Goal: Communication & Community: Participate in discussion

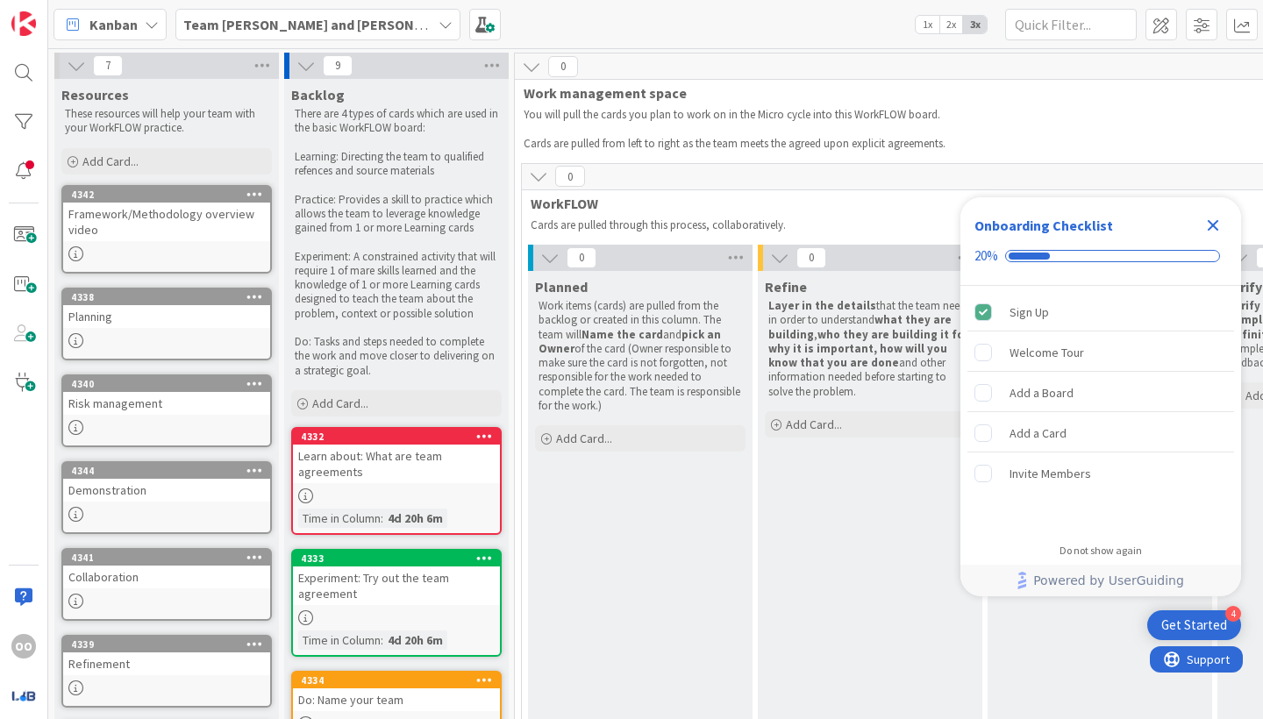
drag, startPoint x: 1016, startPoint y: 211, endPoint x: 1213, endPoint y: 222, distance: 197.7
click at [1213, 222] on icon "Close Checklist" at bounding box center [1213, 225] width 21 height 21
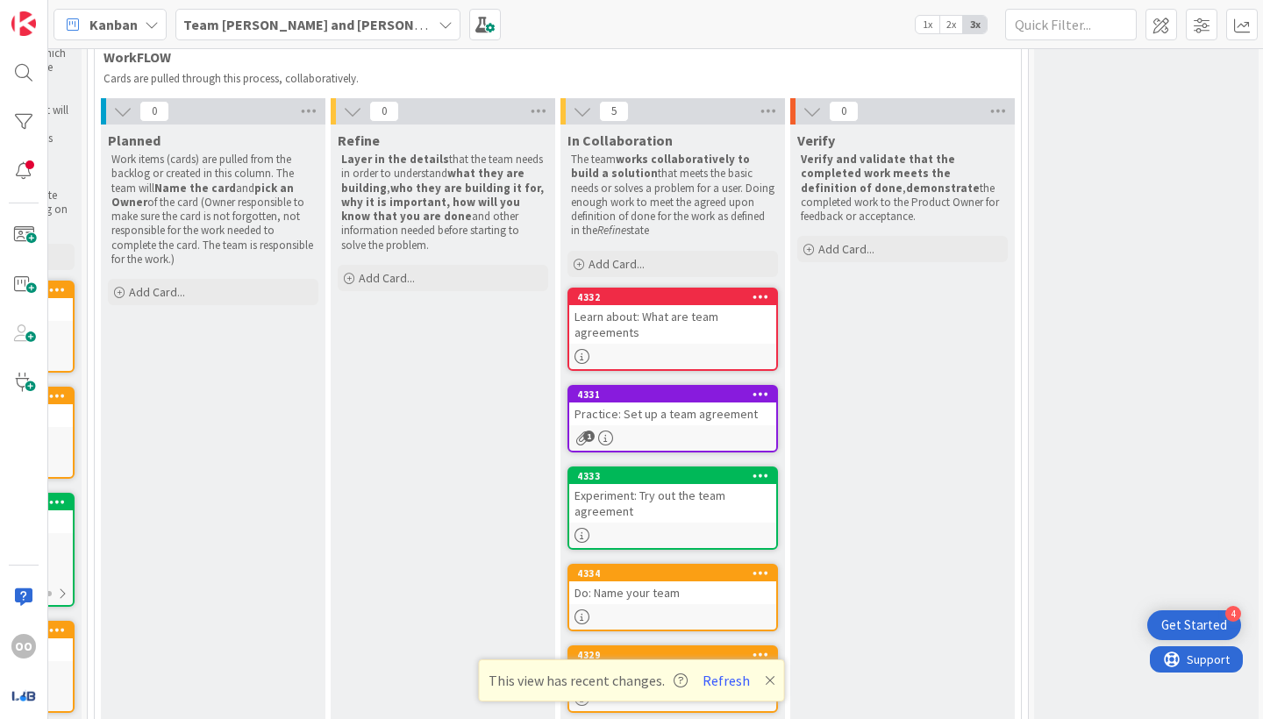
scroll to position [152, 427]
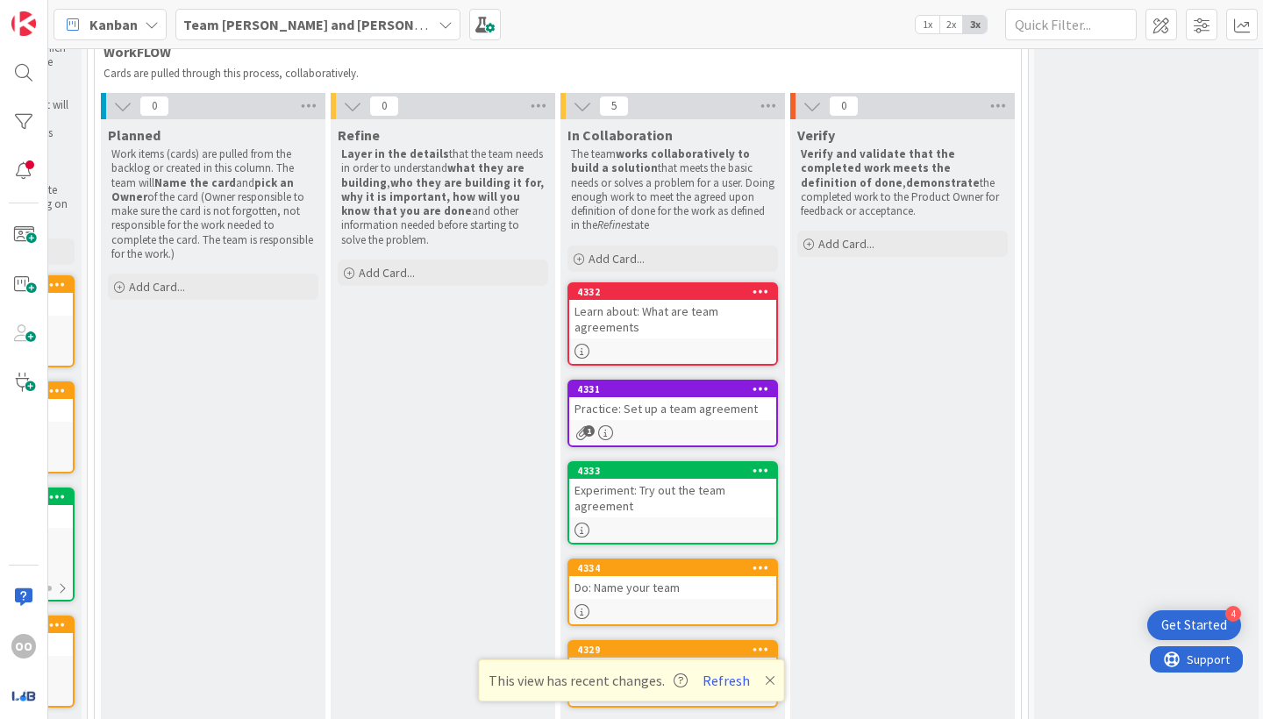
click at [718, 339] on link "4332 Learn about: What are team agreements" at bounding box center [673, 323] width 211 height 83
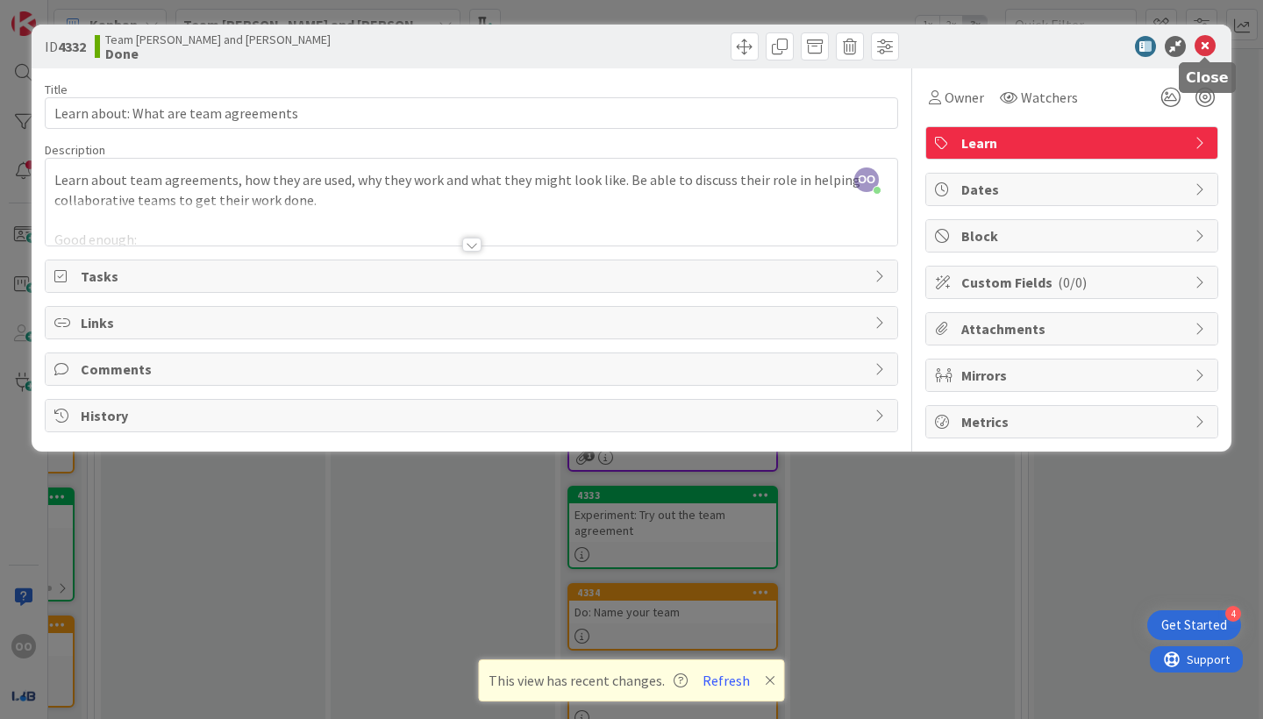
click at [1205, 43] on icon at bounding box center [1205, 46] width 21 height 21
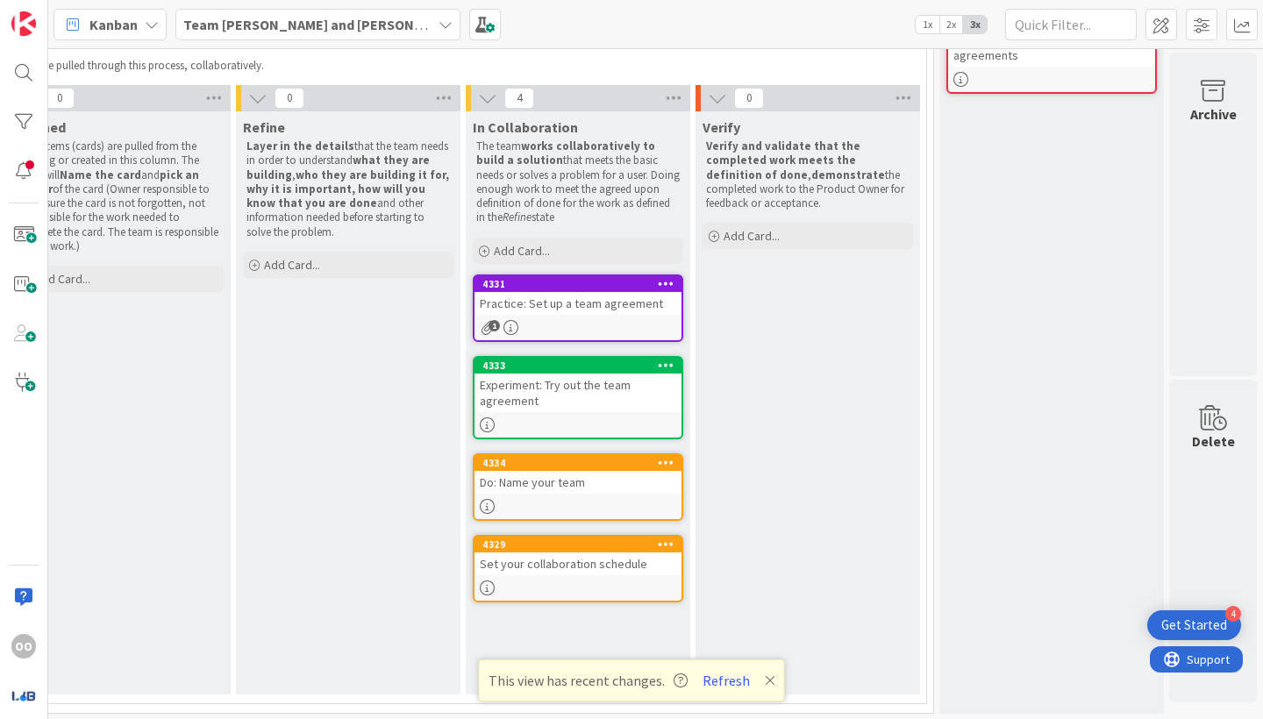
scroll to position [159, 522]
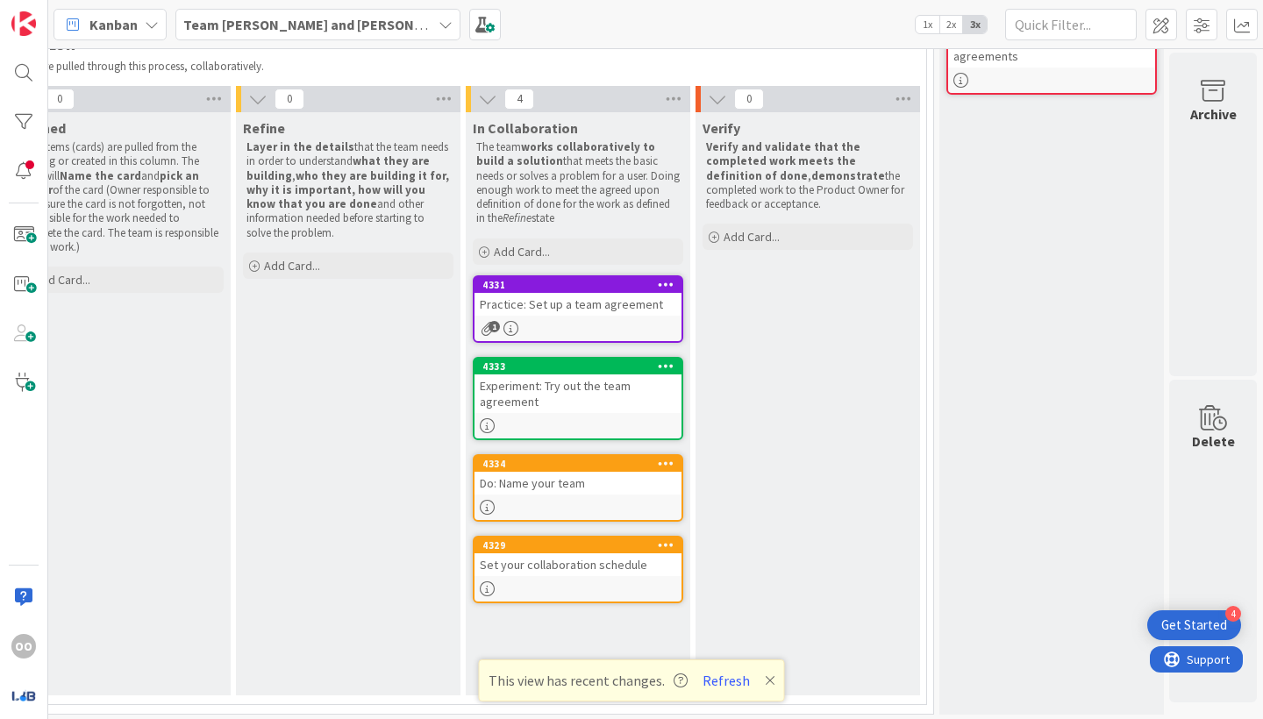
click at [592, 324] on div "1" at bounding box center [578, 328] width 207 height 15
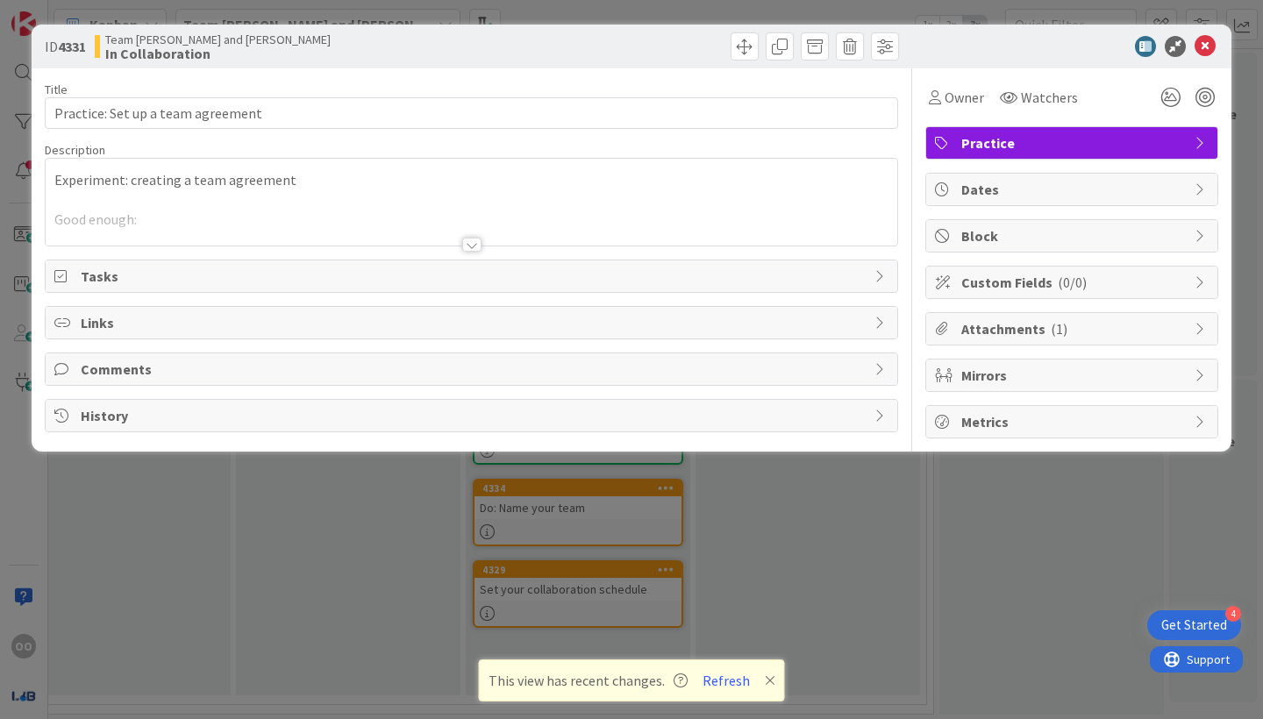
click at [468, 245] on div at bounding box center [471, 245] width 19 height 14
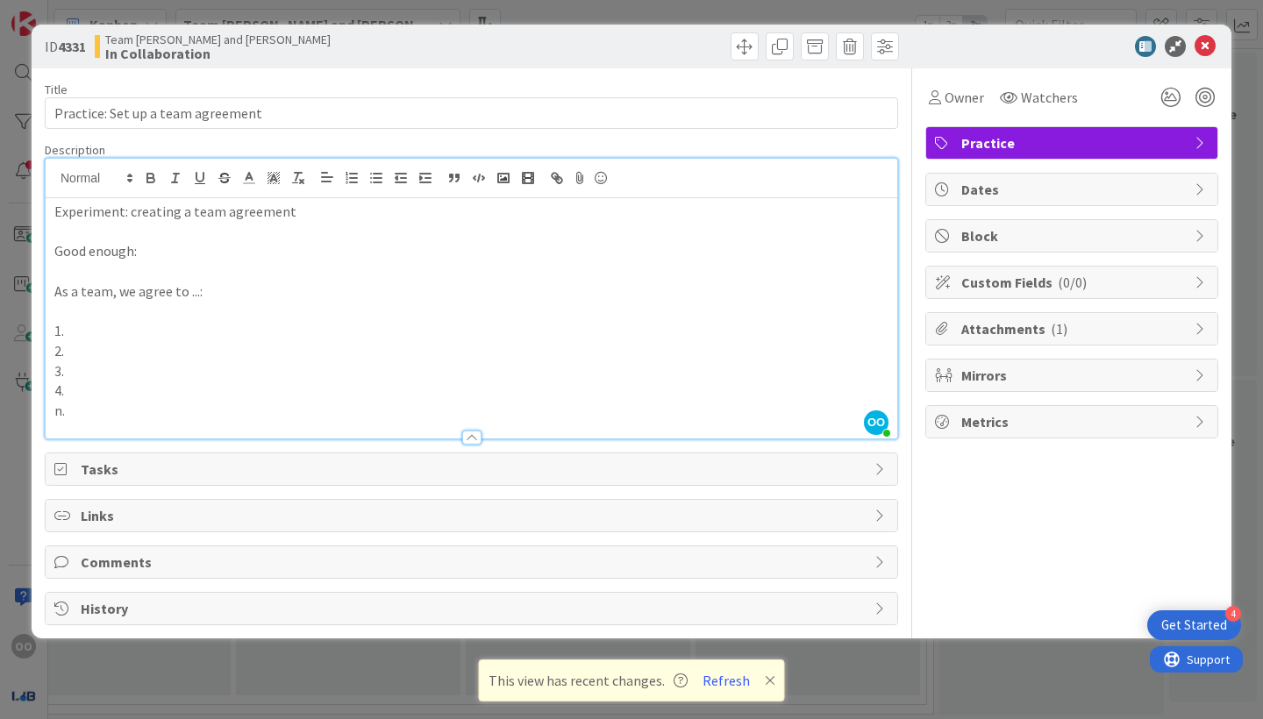
click at [139, 324] on p "1." at bounding box center [471, 331] width 834 height 20
click at [1207, 37] on icon at bounding box center [1205, 46] width 21 height 21
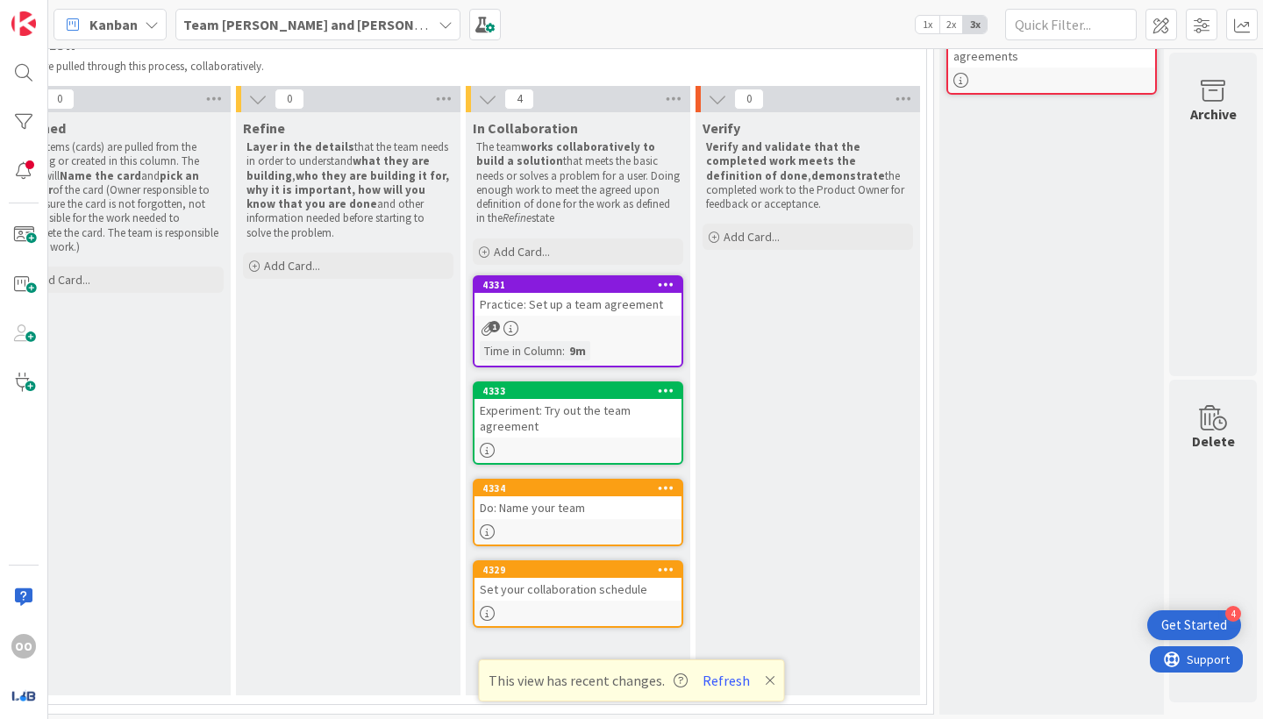
click at [639, 335] on link "4331 Practice: Set up a team agreement 1 Time in Column : 9m" at bounding box center [578, 321] width 211 height 92
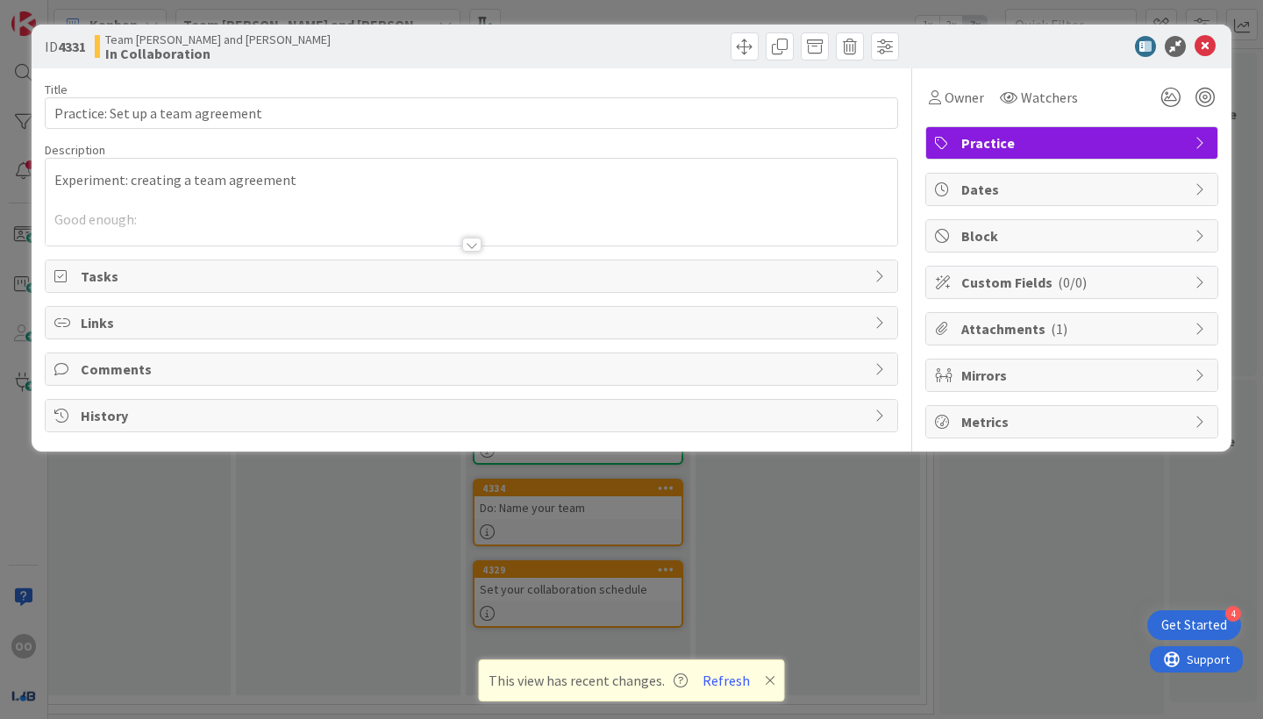
click at [479, 240] on div at bounding box center [471, 245] width 19 height 14
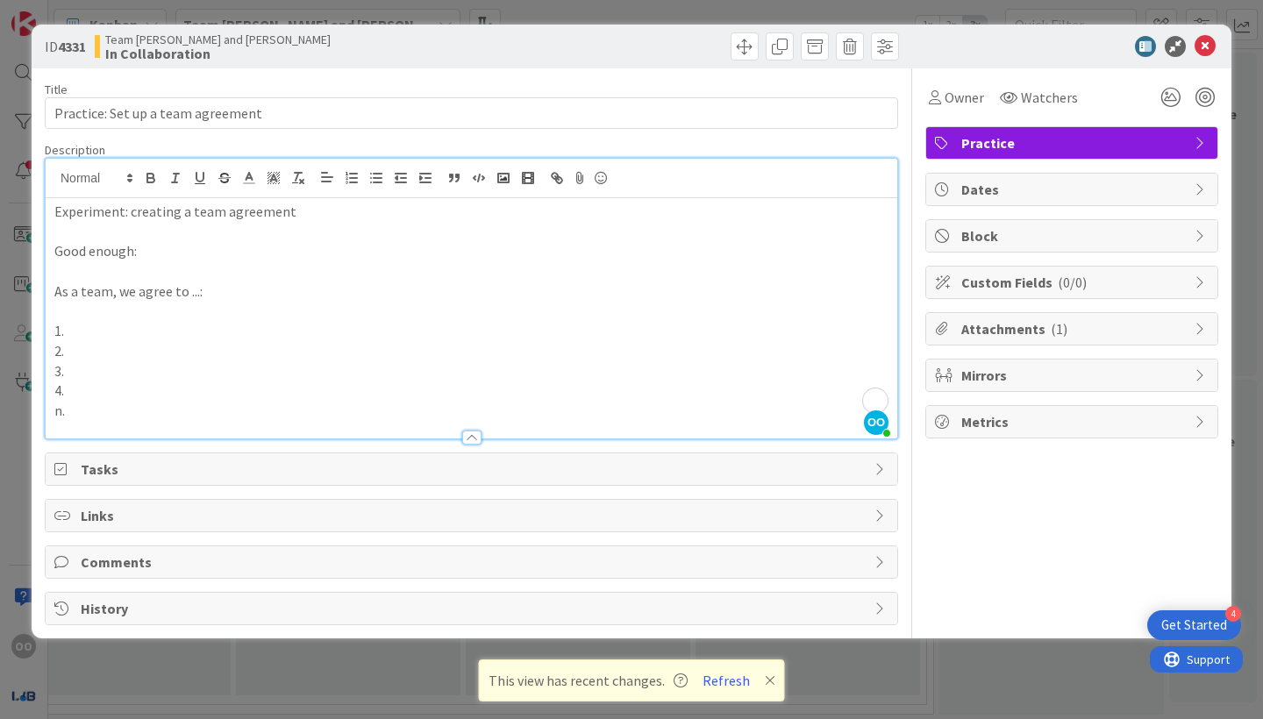
click at [184, 341] on p "2." at bounding box center [471, 351] width 834 height 20
click at [184, 330] on p "1." at bounding box center [471, 331] width 834 height 20
click at [83, 351] on p "2." at bounding box center [471, 351] width 834 height 20
click at [125, 313] on p at bounding box center [471, 312] width 834 height 20
click at [125, 332] on li at bounding box center [481, 331] width 813 height 20
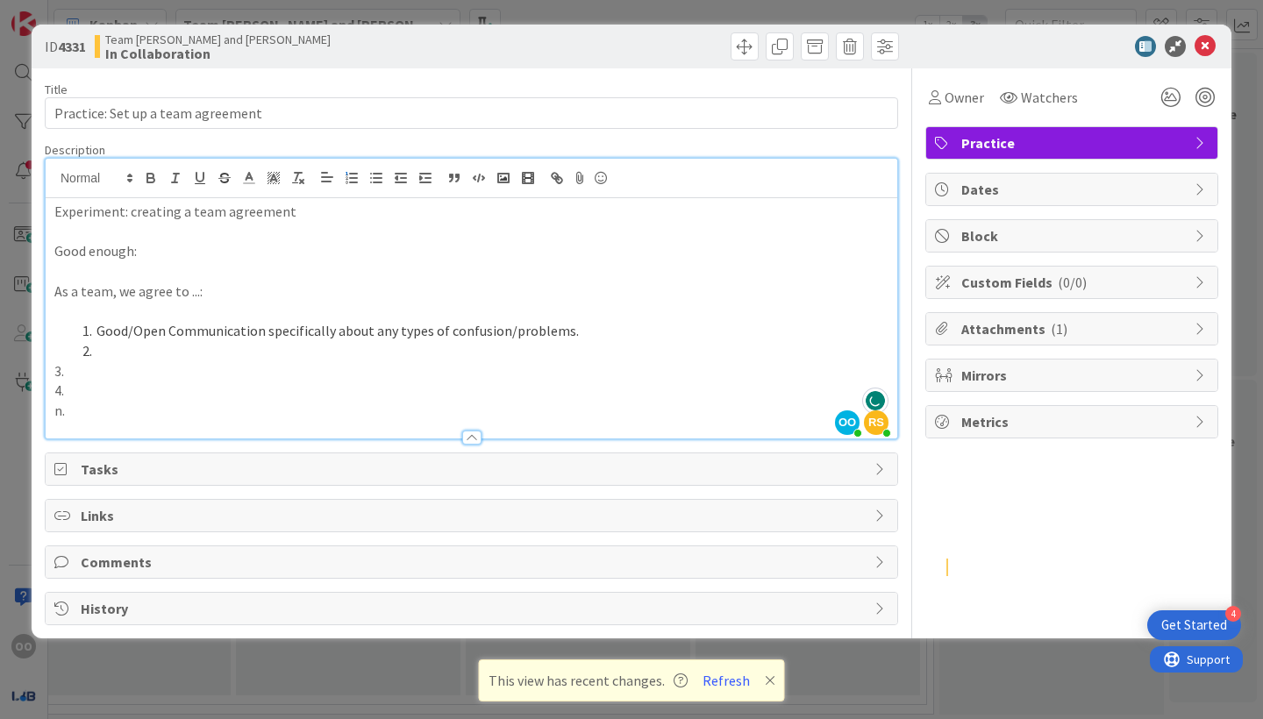
click at [161, 350] on li at bounding box center [481, 351] width 813 height 20
click at [131, 374] on p "3." at bounding box center [471, 371] width 834 height 20
click at [102, 389] on p "4." at bounding box center [471, 391] width 834 height 20
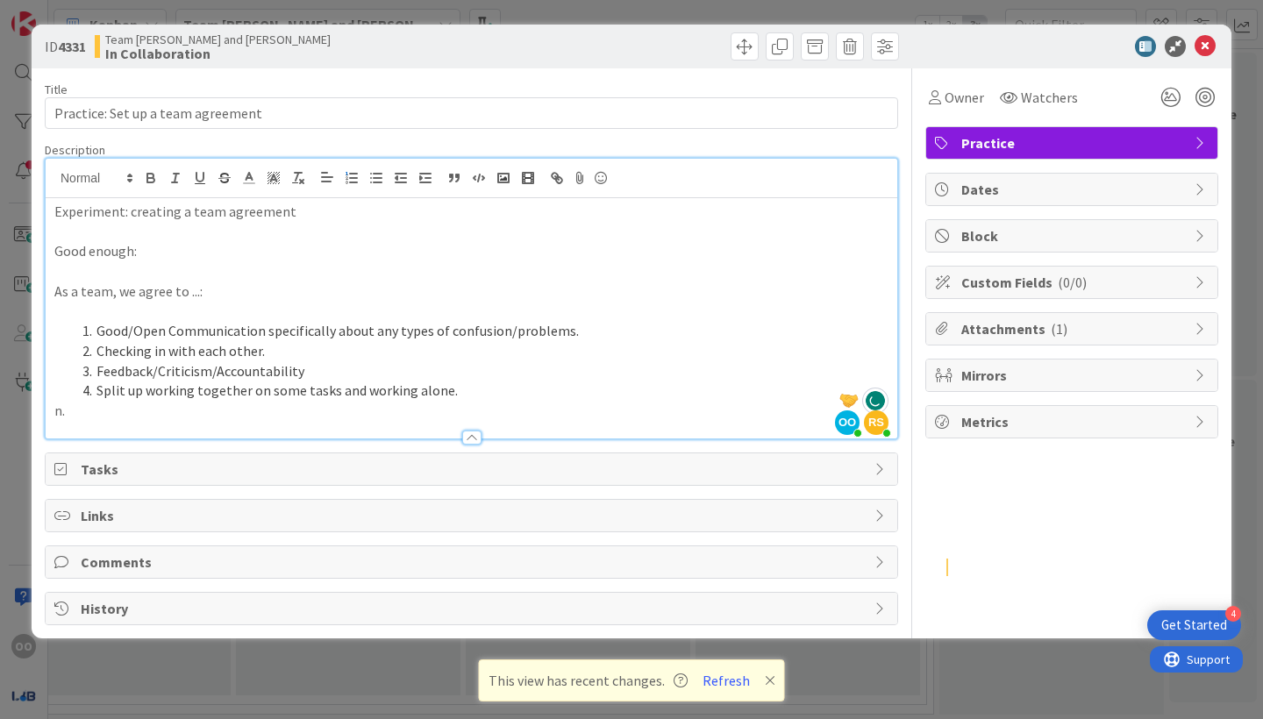
click at [147, 403] on p "n." at bounding box center [471, 411] width 834 height 20
click at [467, 388] on li "Split up working together on some tasks and working alone." at bounding box center [481, 391] width 813 height 20
click at [468, 461] on span "Tasks" at bounding box center [473, 469] width 785 height 21
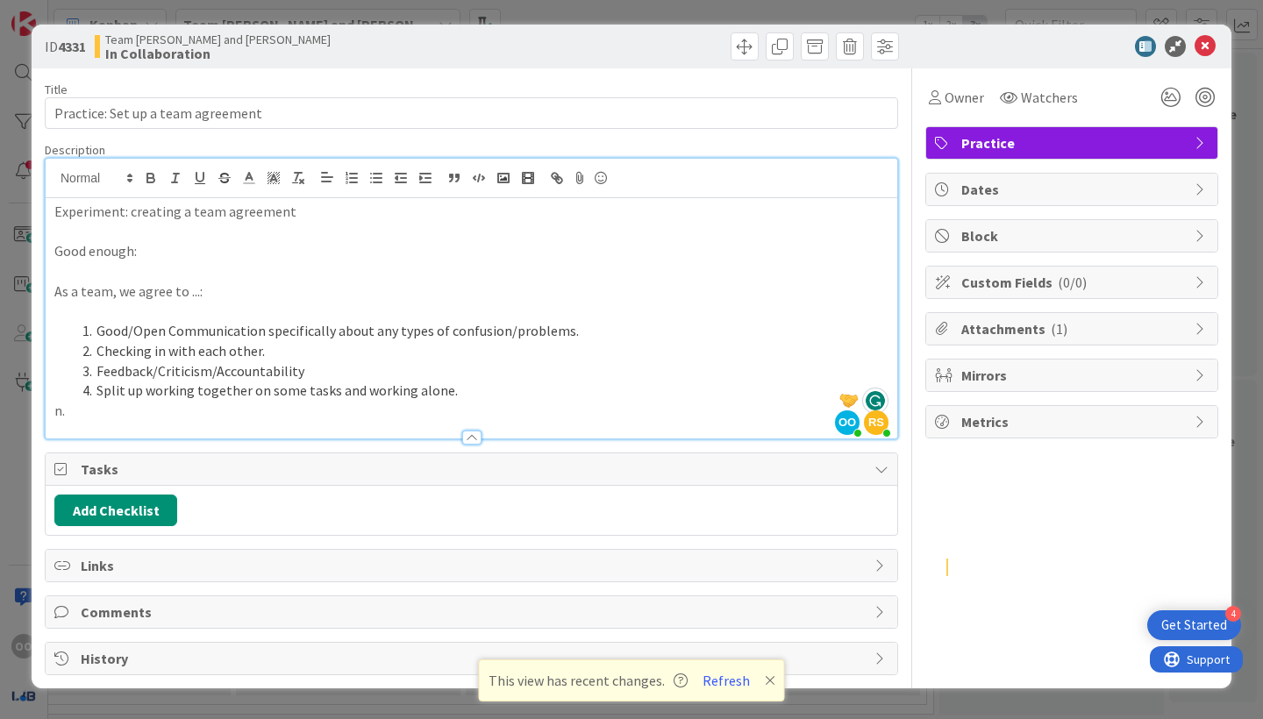
click at [465, 467] on span "Tasks" at bounding box center [473, 469] width 785 height 21
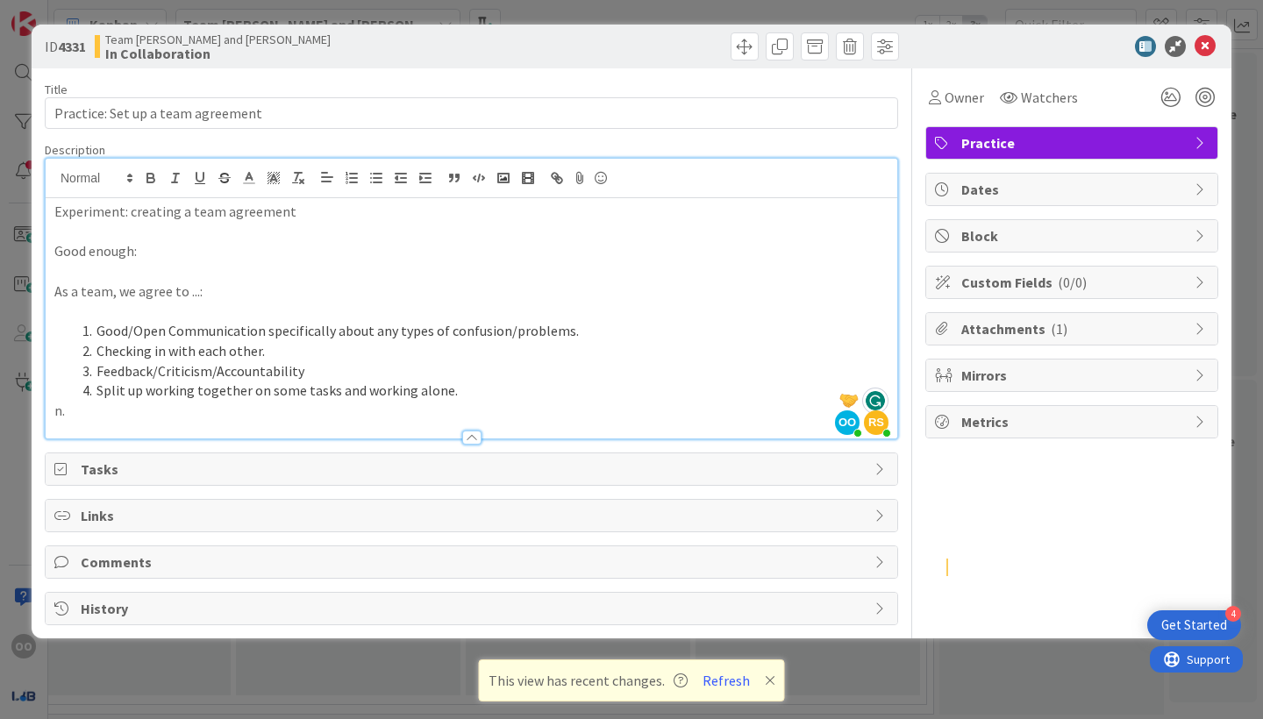
click at [452, 507] on span "Links" at bounding box center [473, 515] width 785 height 21
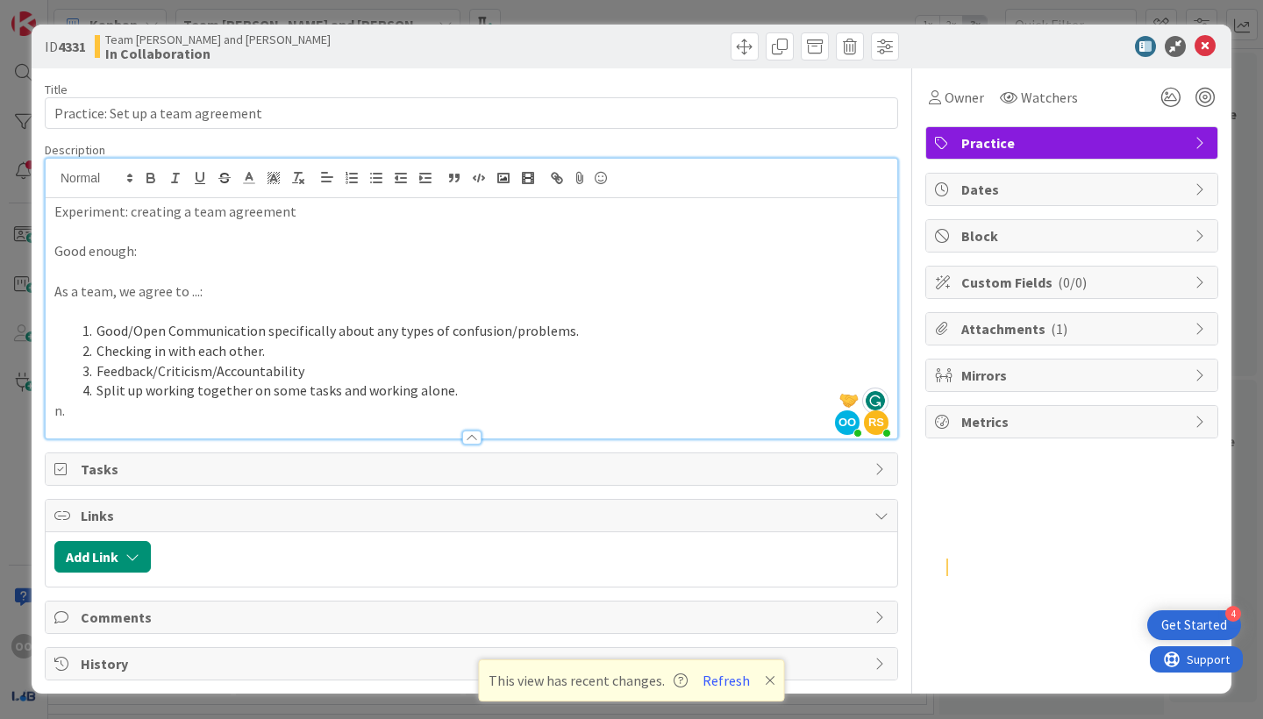
click at [453, 505] on span "Links" at bounding box center [473, 515] width 785 height 21
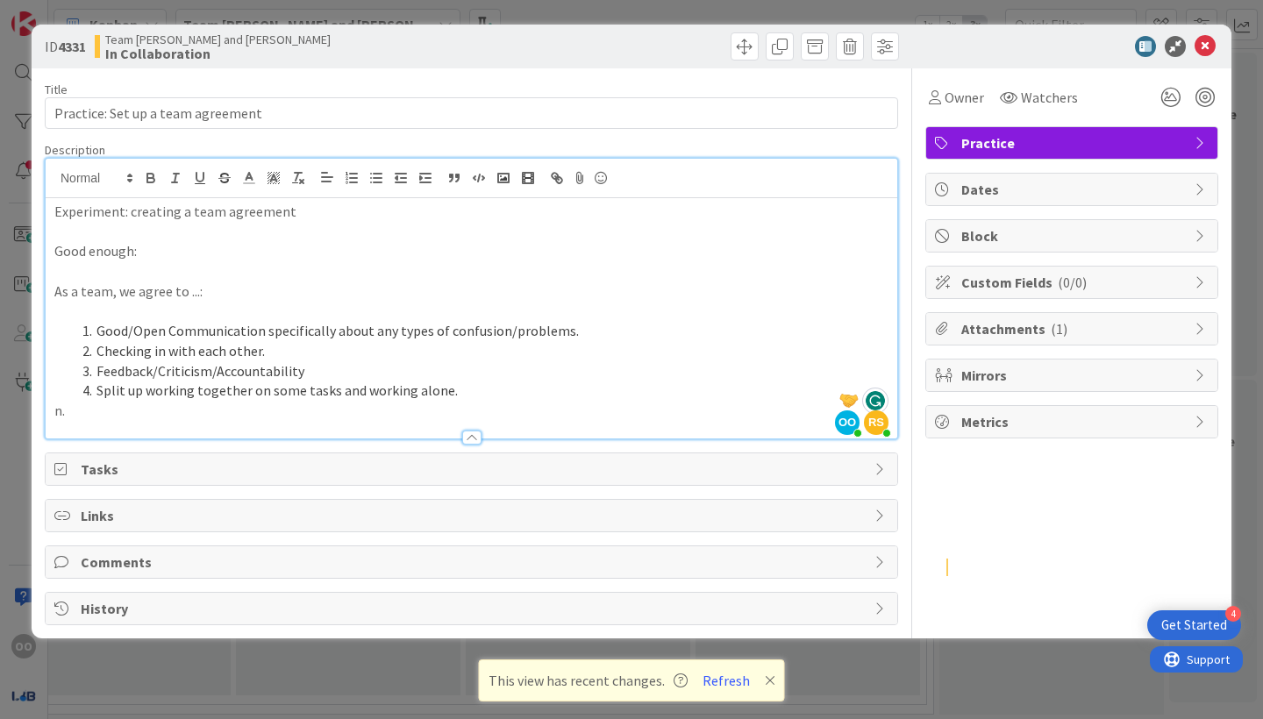
click at [433, 552] on span "Comments" at bounding box center [473, 562] width 785 height 21
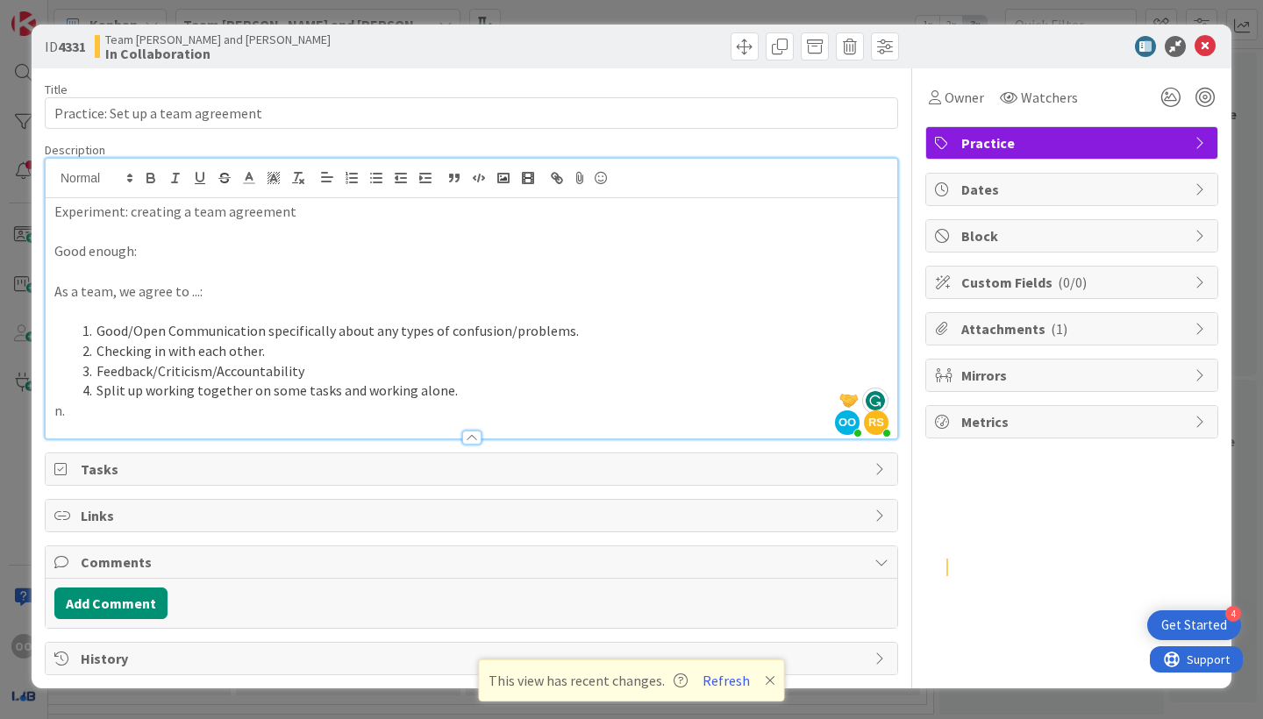
click at [374, 552] on span "Comments" at bounding box center [473, 562] width 785 height 21
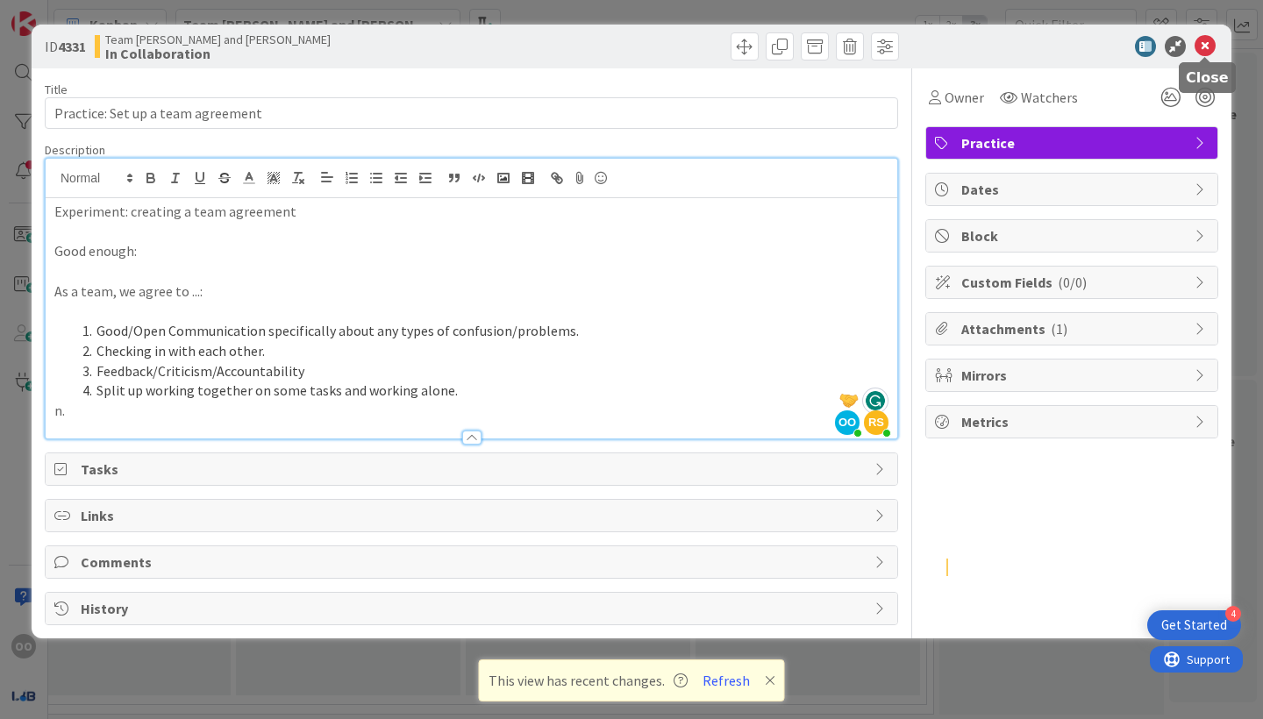
click at [1204, 45] on icon at bounding box center [1205, 46] width 21 height 21
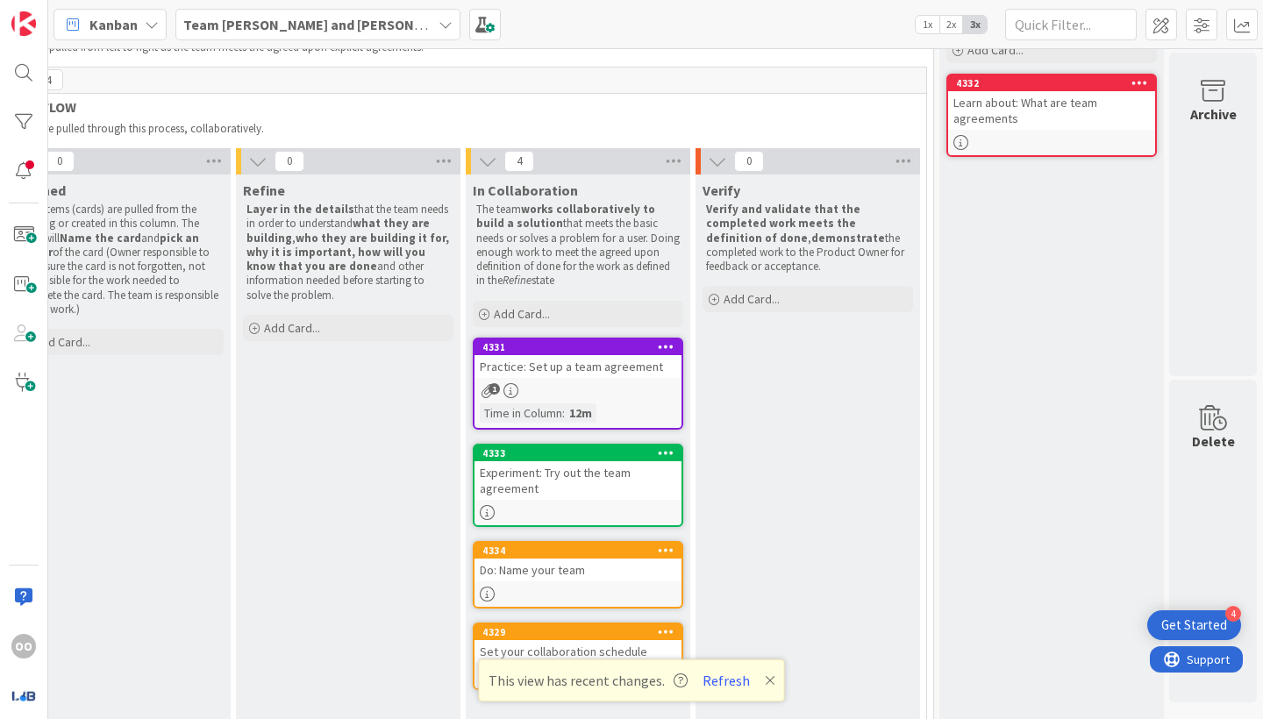
scroll to position [91, 522]
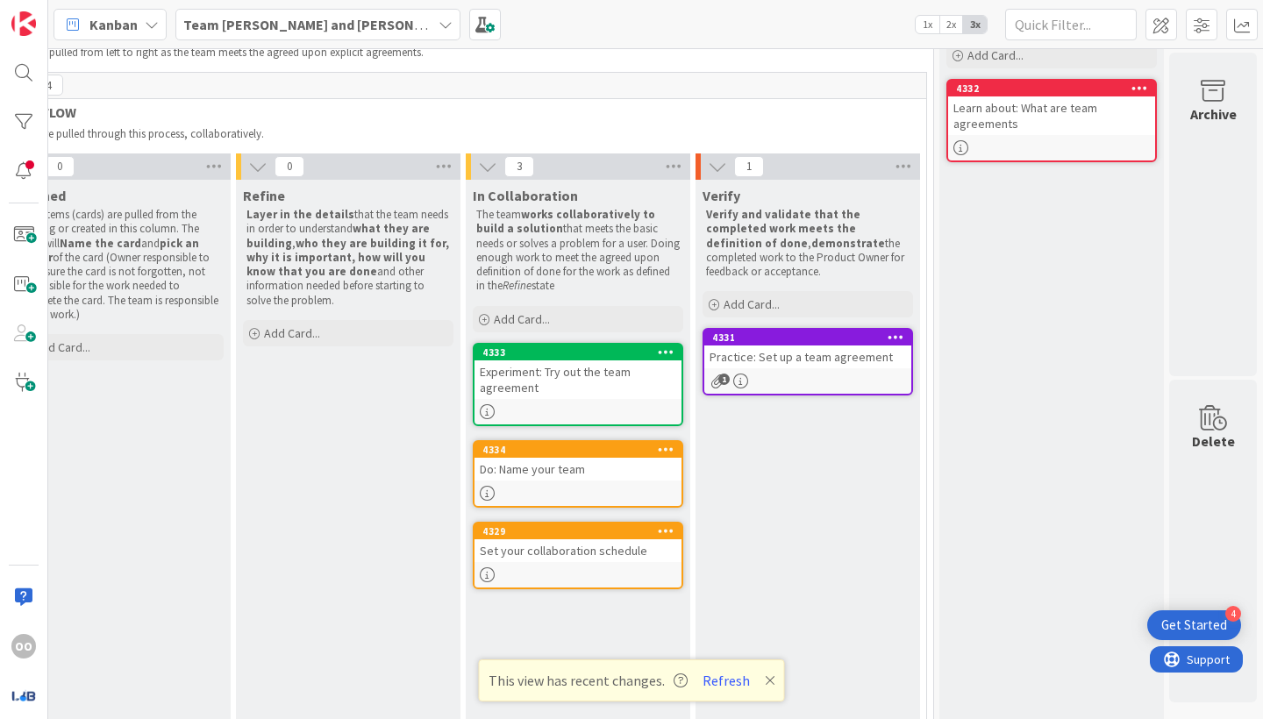
click at [793, 350] on div "Practice: Set up a team agreement" at bounding box center [807, 357] width 207 height 23
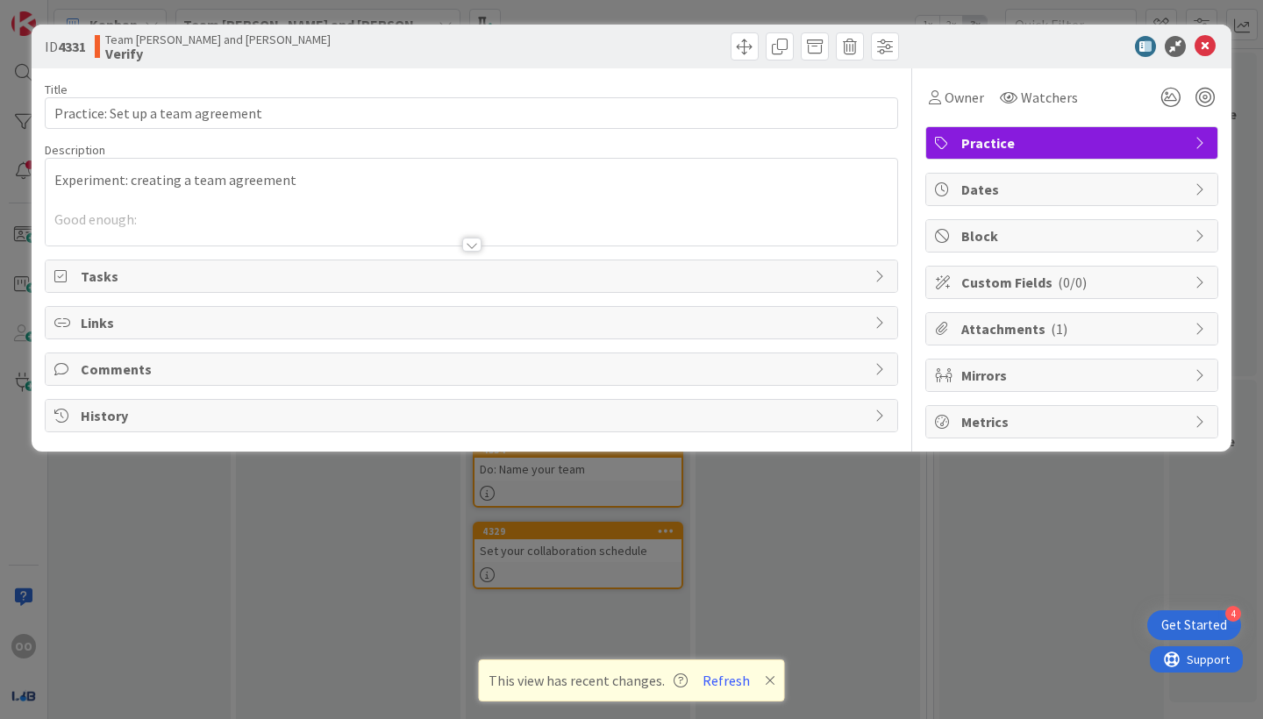
drag, startPoint x: 466, startPoint y: 241, endPoint x: 486, endPoint y: 241, distance: 20.2
click at [466, 241] on div at bounding box center [471, 245] width 19 height 14
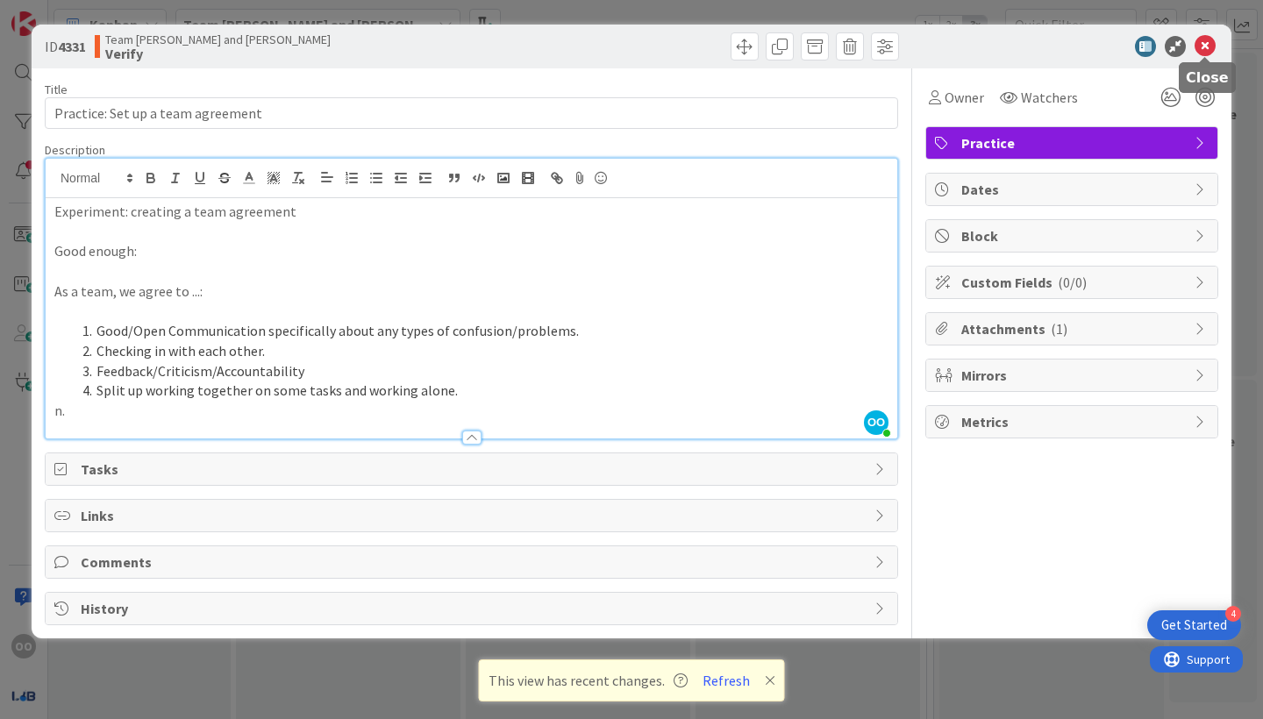
click at [1208, 46] on icon at bounding box center [1205, 46] width 21 height 21
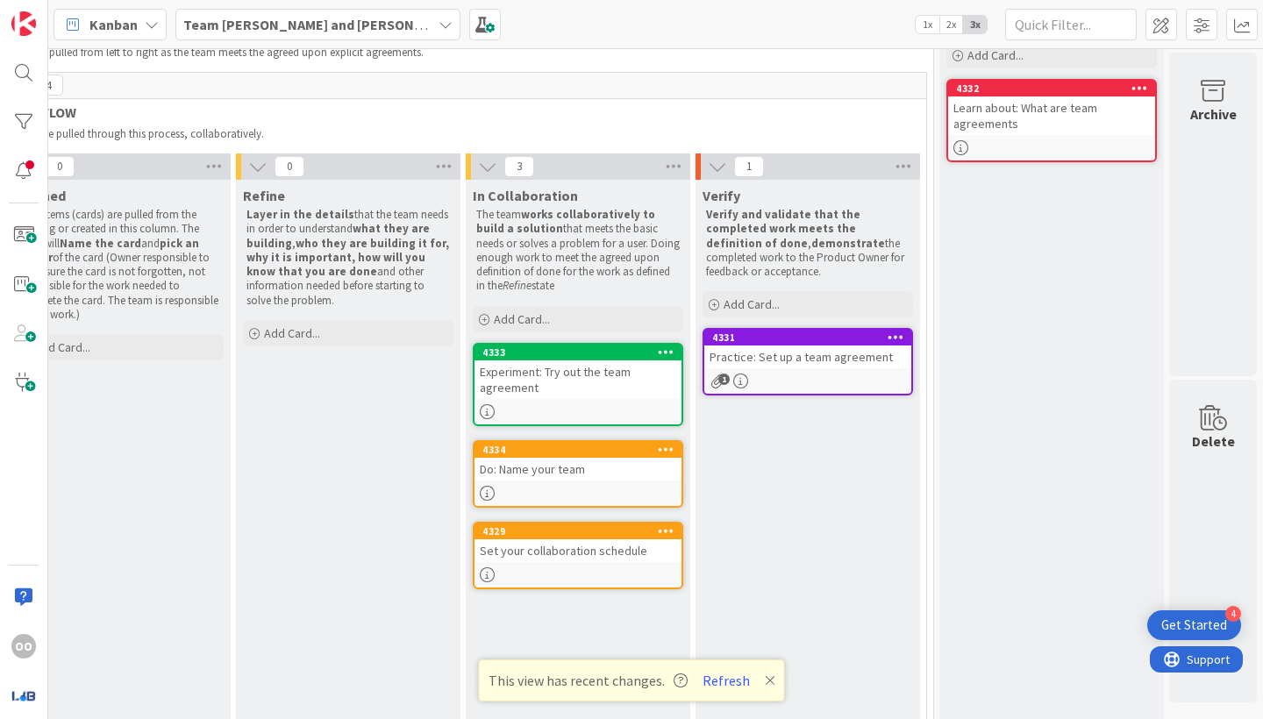
click at [591, 480] on link "4334 Do: Name your team" at bounding box center [578, 474] width 211 height 68
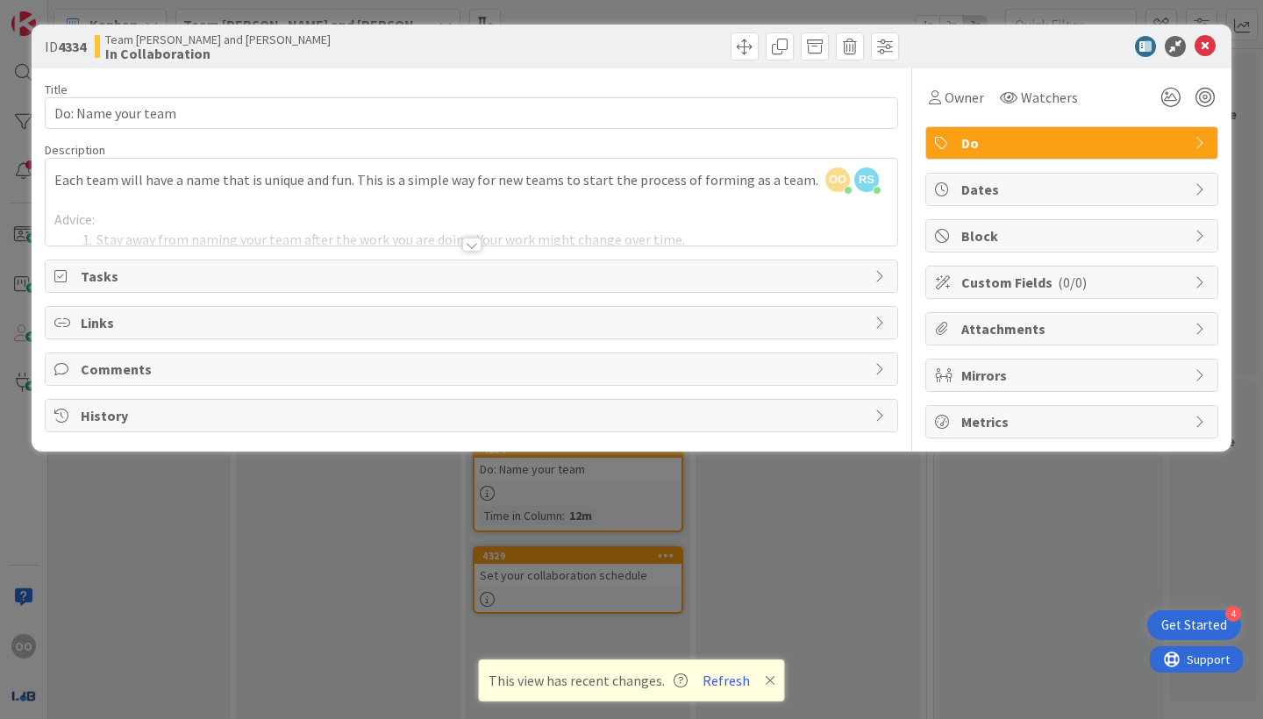
click at [462, 247] on div at bounding box center [471, 245] width 19 height 14
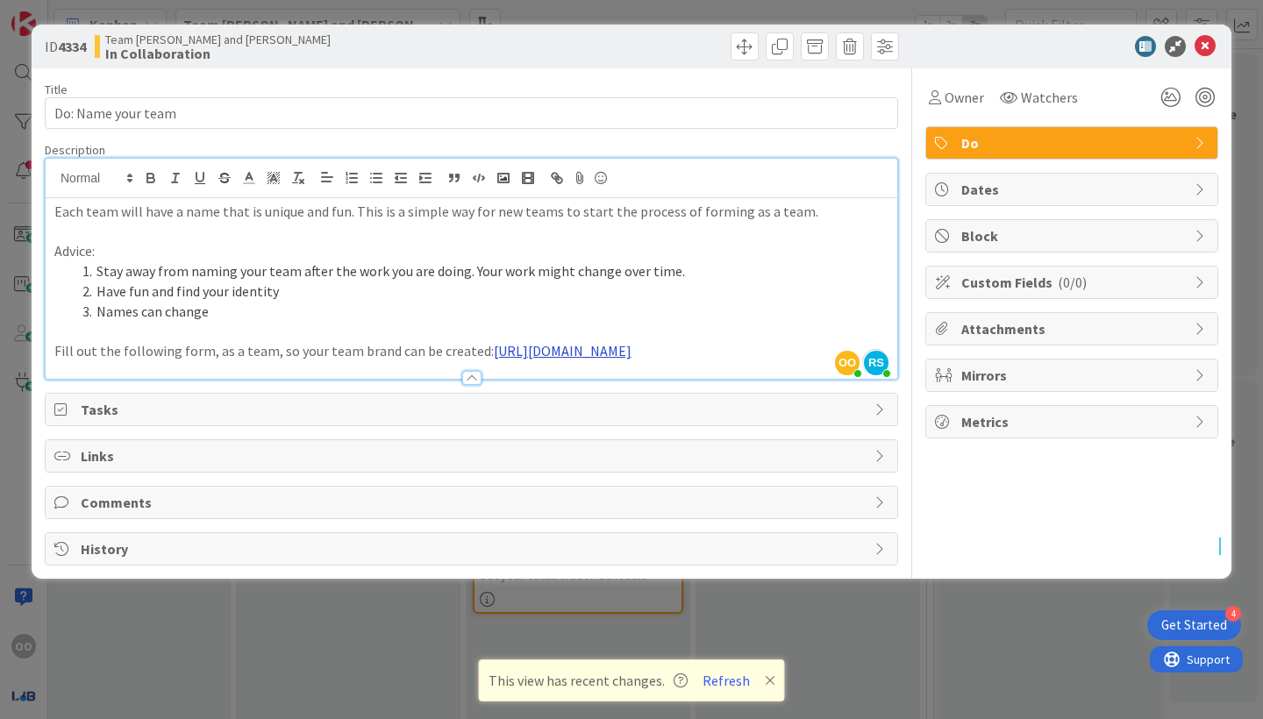
click at [494, 360] on link "https://docs.google.com/forms/d/e/1FAIpQLSfipLrFpni892FZDHYp5hS3_ort1MotDTFQ5Ok…" at bounding box center [563, 351] width 138 height 18
click at [289, 377] on div at bounding box center [472, 370] width 852 height 18
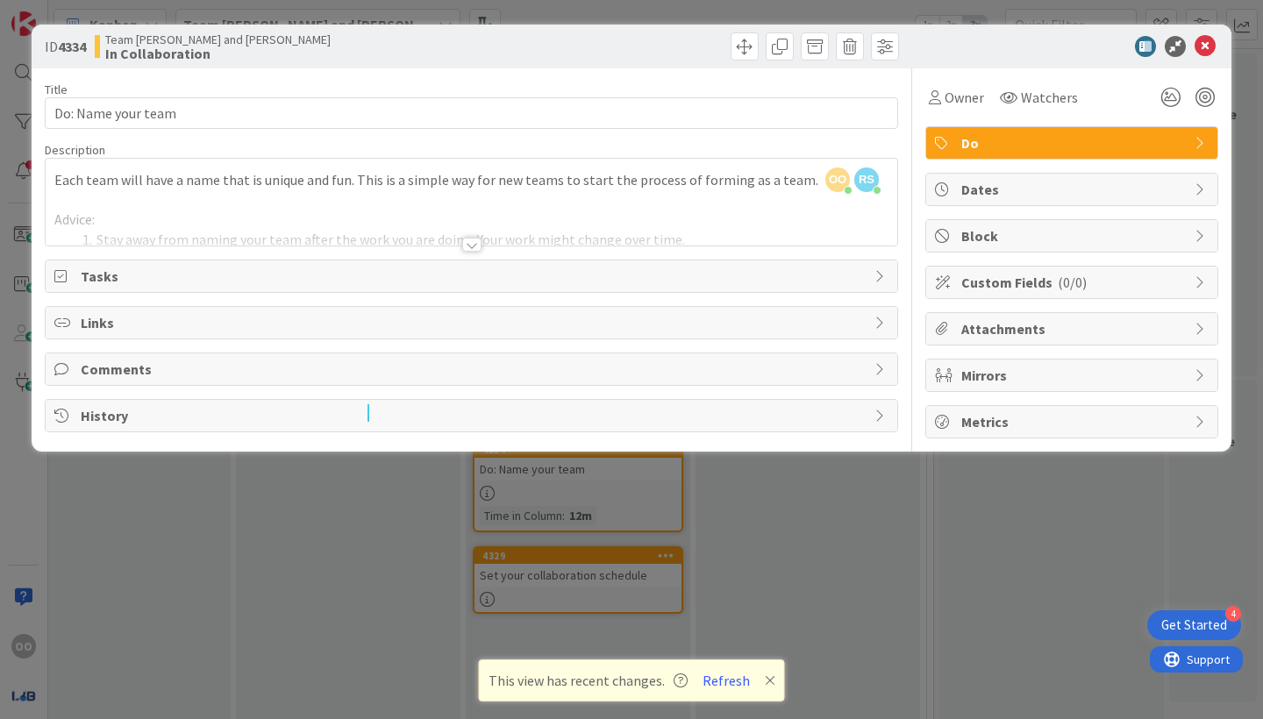
click at [474, 246] on div at bounding box center [471, 245] width 19 height 14
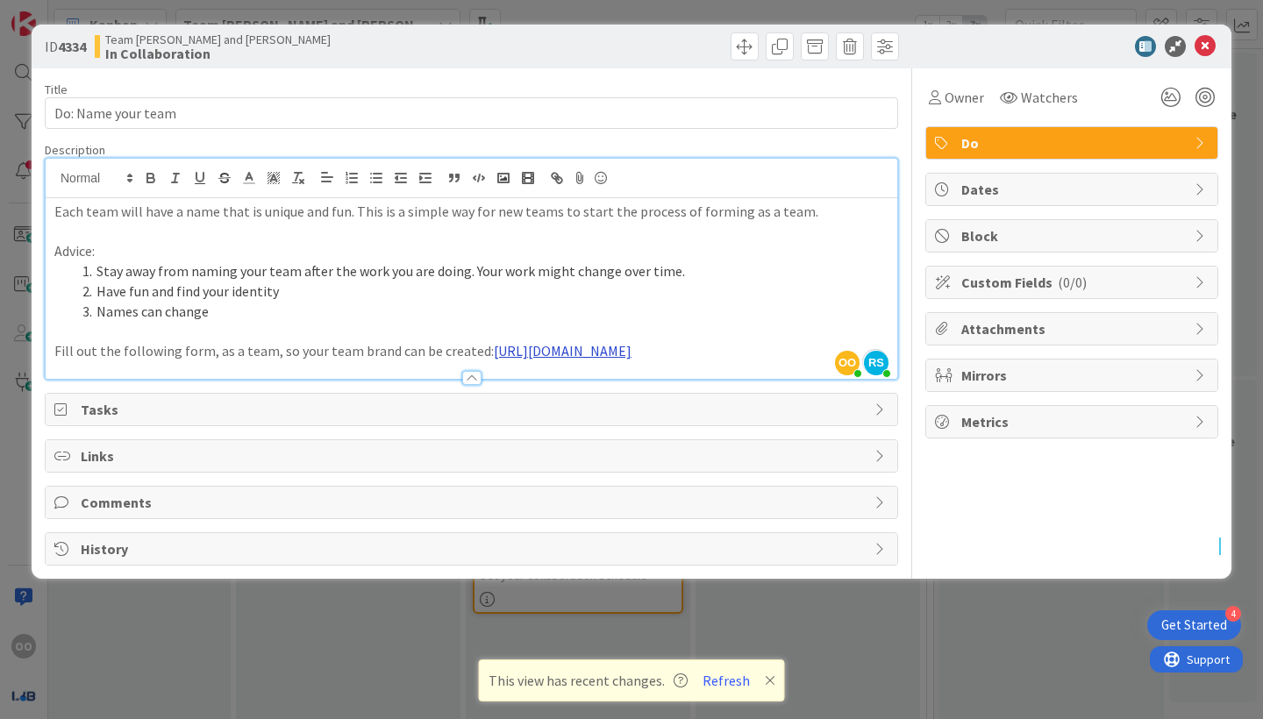
click at [494, 360] on link "https://docs.google.com/forms/d/e/1FAIpQLSfipLrFpni892FZDHYp5hS3_ort1MotDTFQ5Ok…" at bounding box center [563, 351] width 138 height 18
click at [441, 397] on link "https://docs.google.com/forms/d/e/1FAIpQLSfipLrFpni892FZDHYp5hS3_ort1MotDTFQ5Ok…" at bounding box center [381, 400] width 120 height 23
click at [937, 61] on div "ID 4334 Team Rutuja and Osi In Collaboration" at bounding box center [632, 47] width 1200 height 44
click at [1204, 45] on icon at bounding box center [1205, 46] width 21 height 21
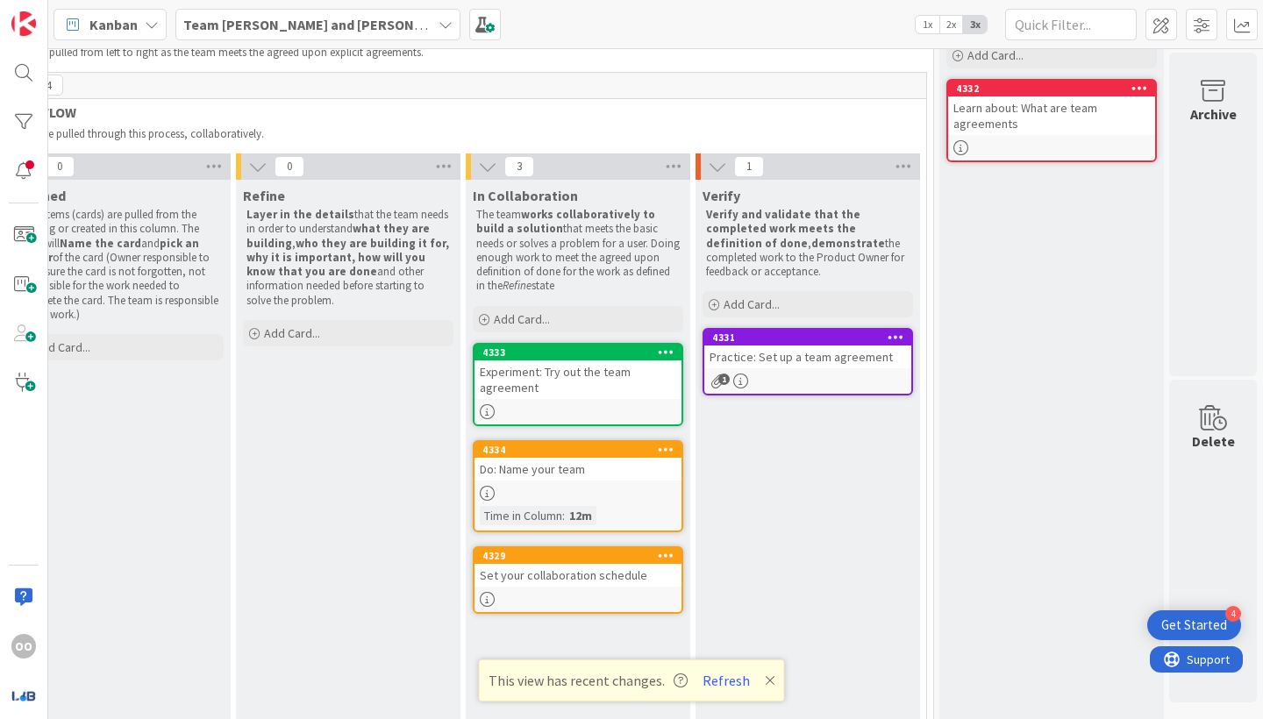
click at [622, 488] on div at bounding box center [578, 493] width 207 height 15
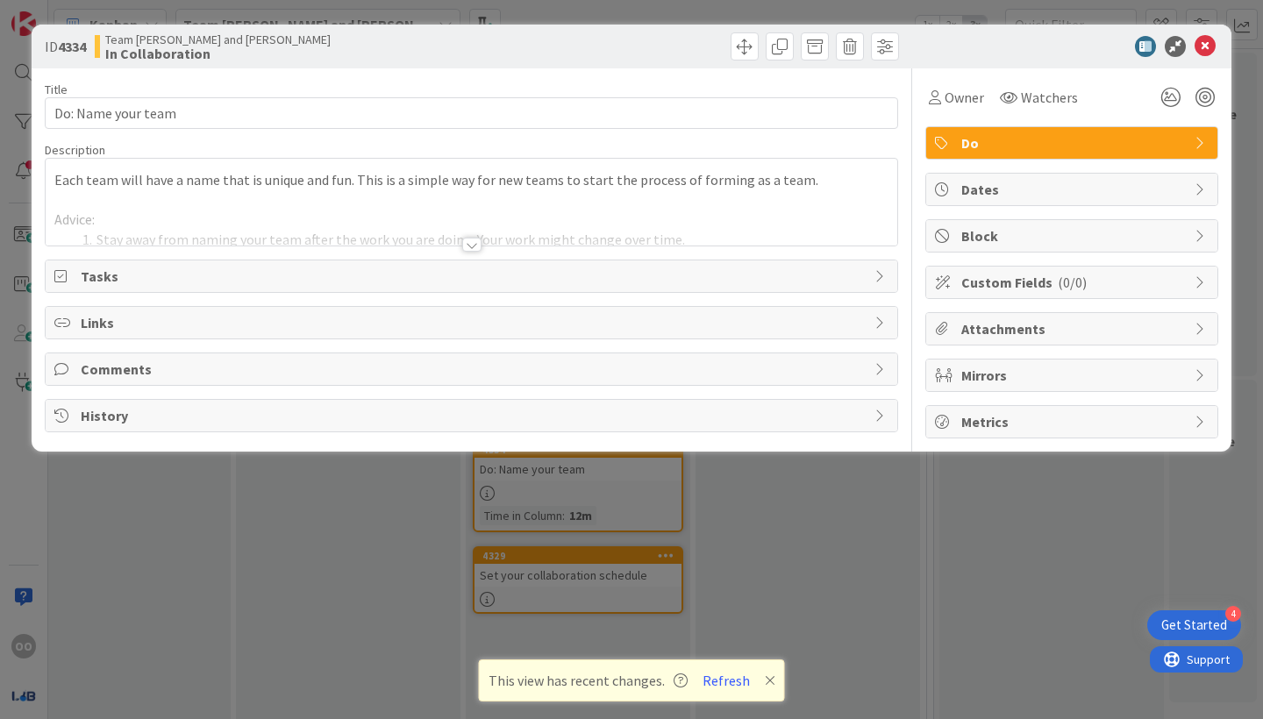
click at [217, 268] on span "Tasks" at bounding box center [473, 276] width 785 height 21
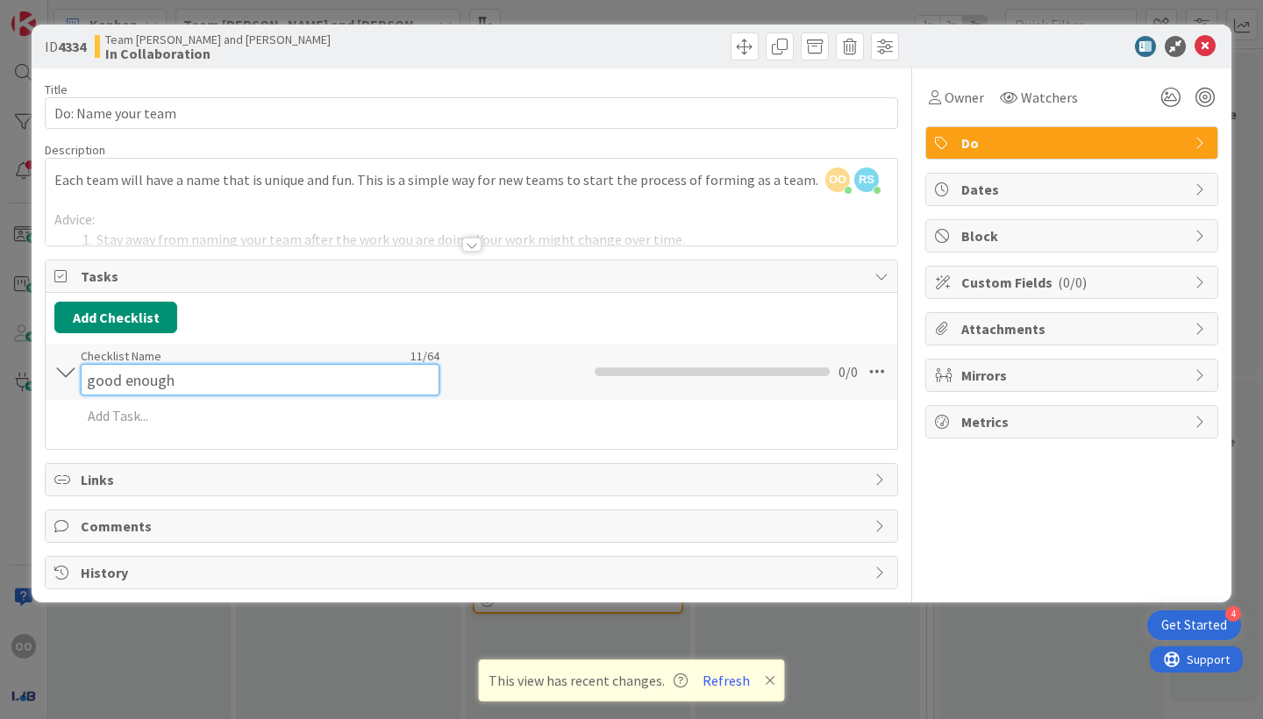
click at [129, 354] on div "Checklist Name 11 / 64 good enough" at bounding box center [260, 371] width 359 height 47
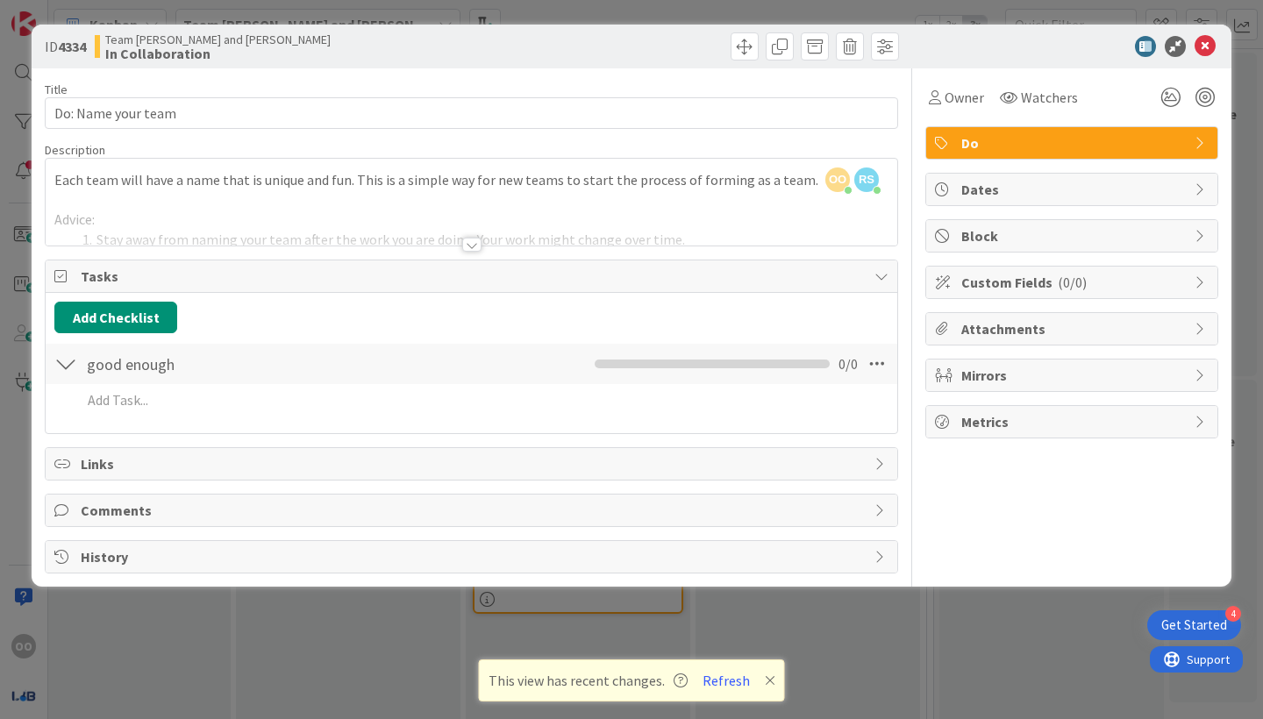
click at [59, 368] on div at bounding box center [65, 364] width 23 height 32
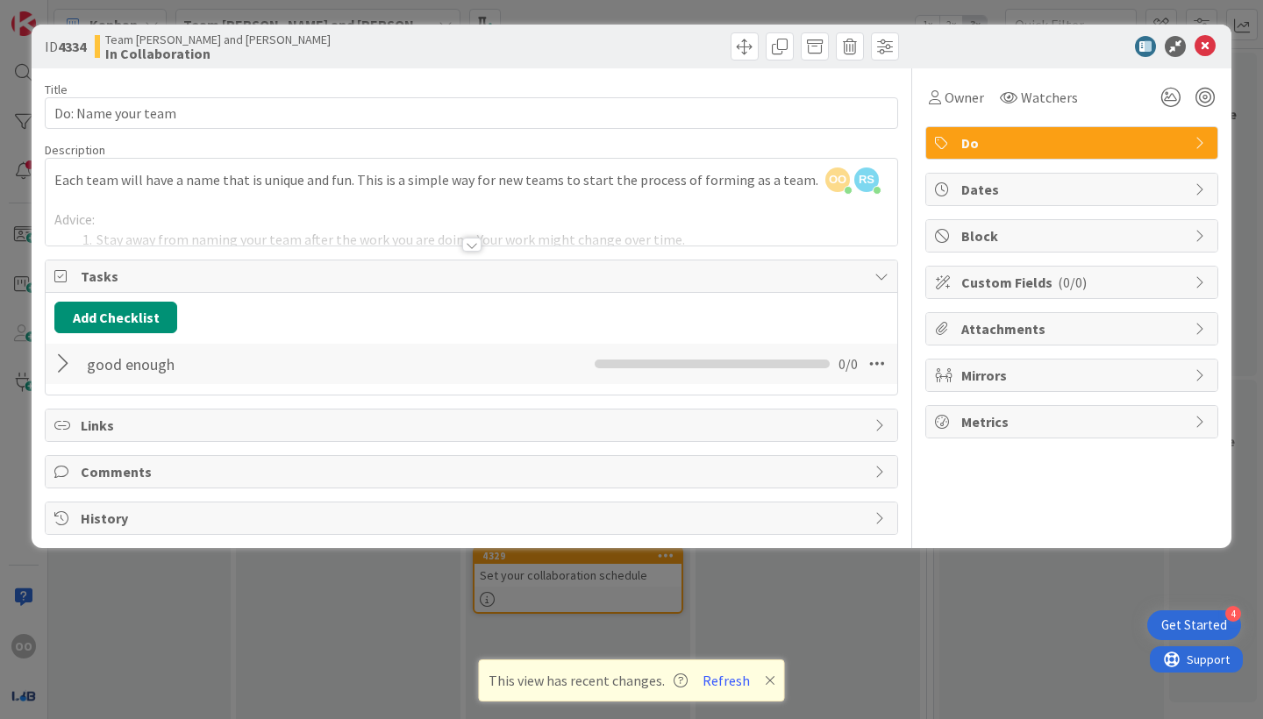
click at [61, 368] on div at bounding box center [65, 364] width 23 height 32
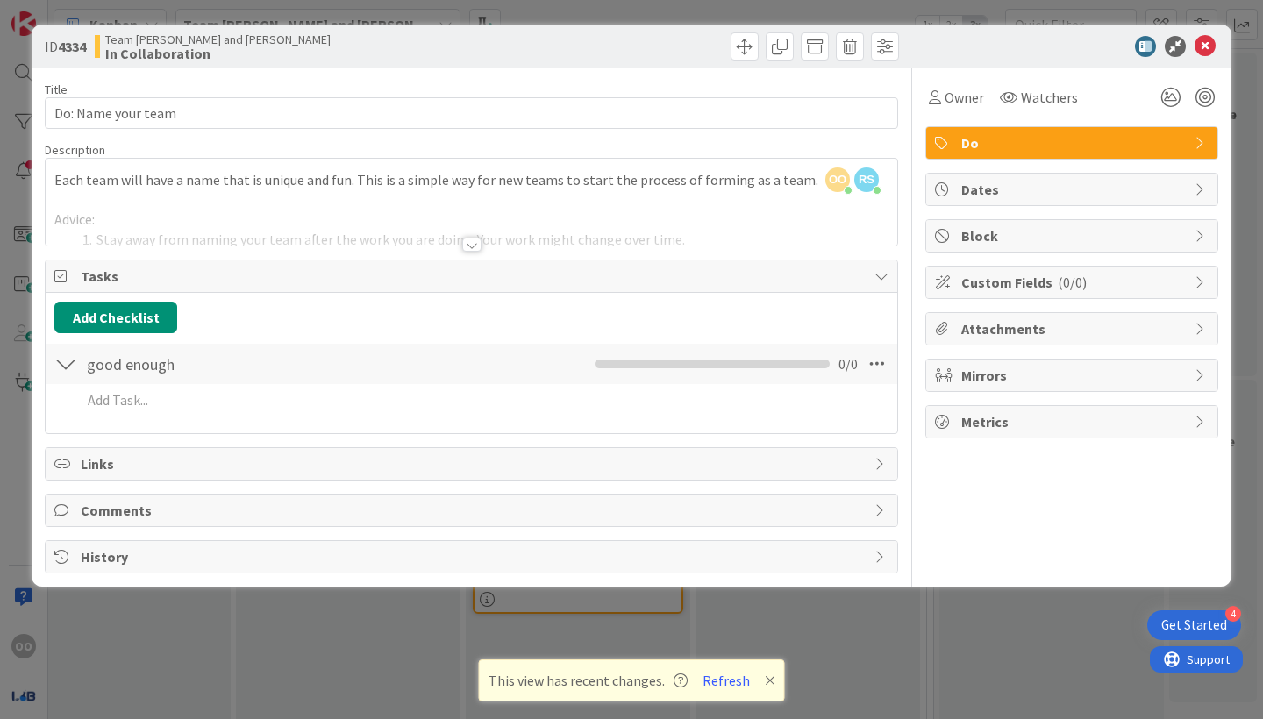
click at [112, 500] on span "Comments" at bounding box center [473, 510] width 785 height 21
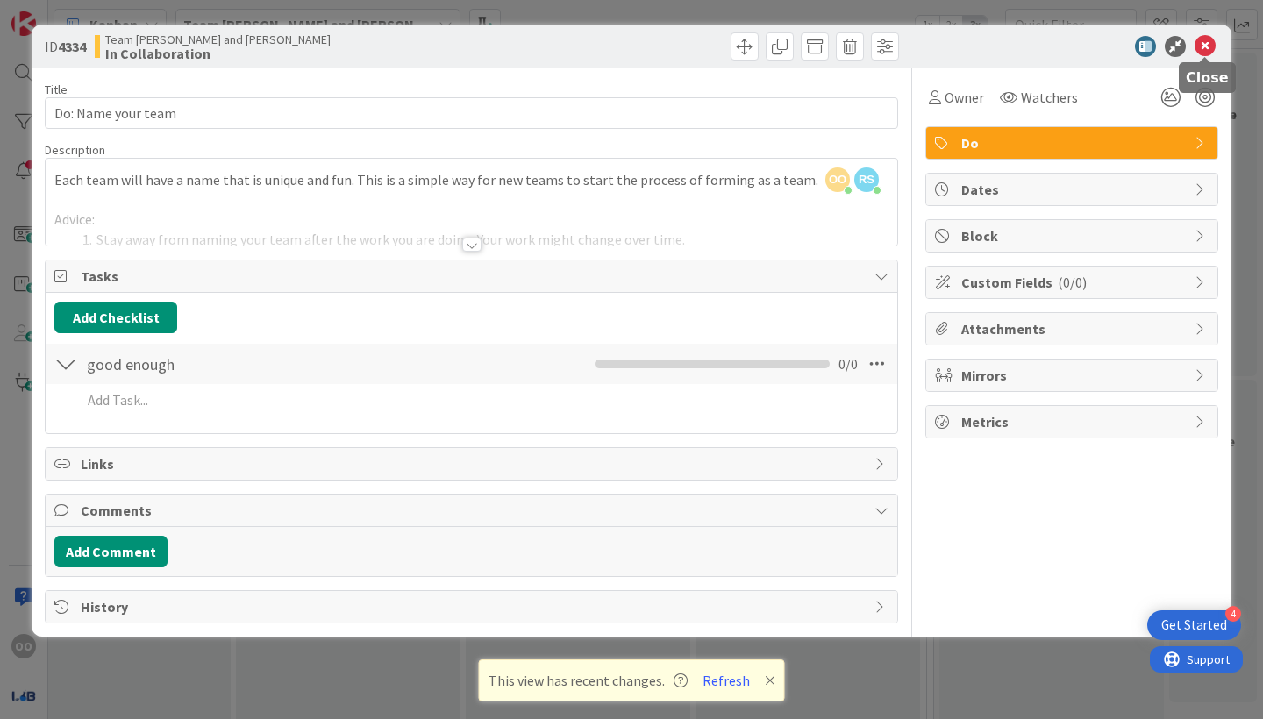
click at [1210, 50] on icon at bounding box center [1205, 46] width 21 height 21
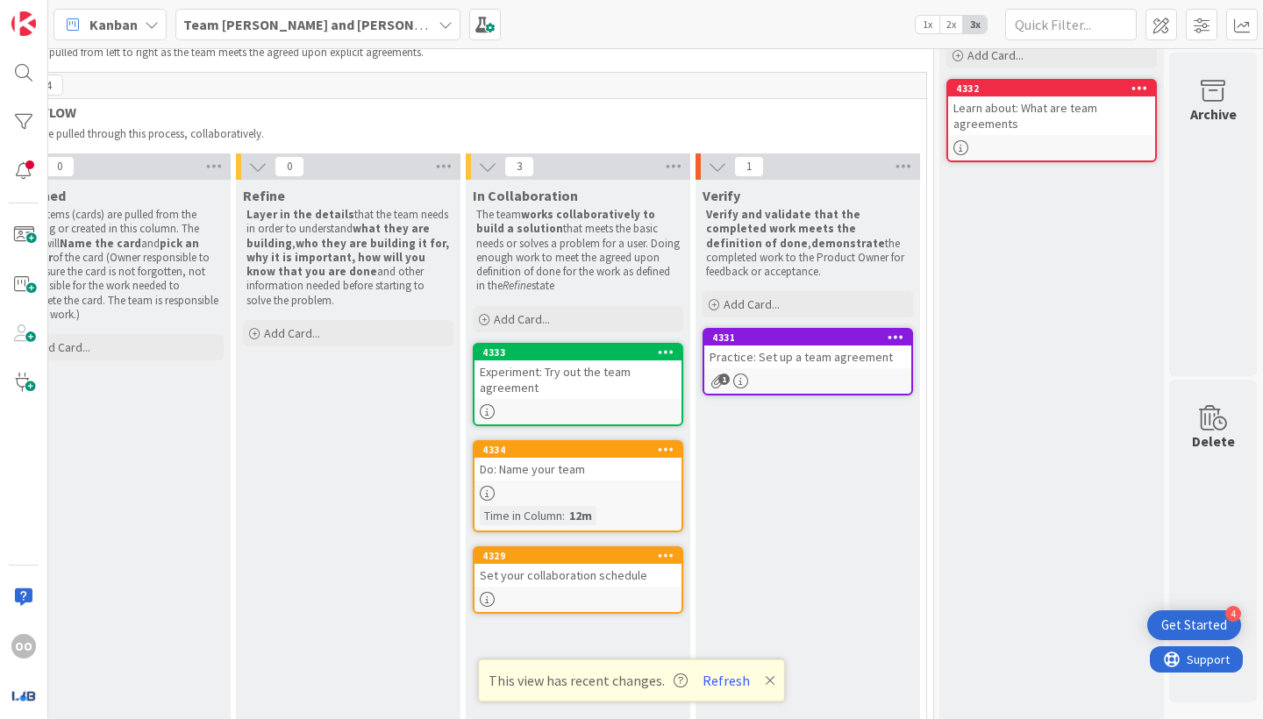
click at [579, 473] on div "Do: Name your team" at bounding box center [578, 469] width 207 height 23
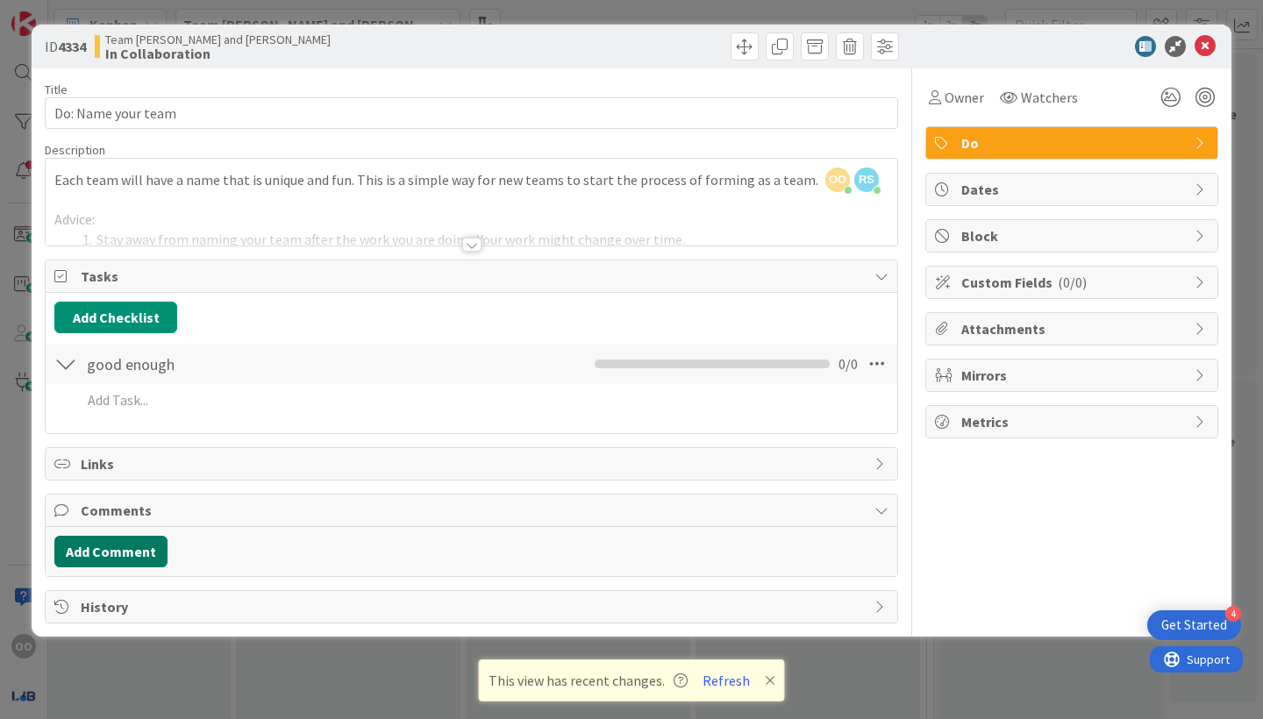
click at [115, 554] on button "Add Comment" at bounding box center [110, 552] width 113 height 32
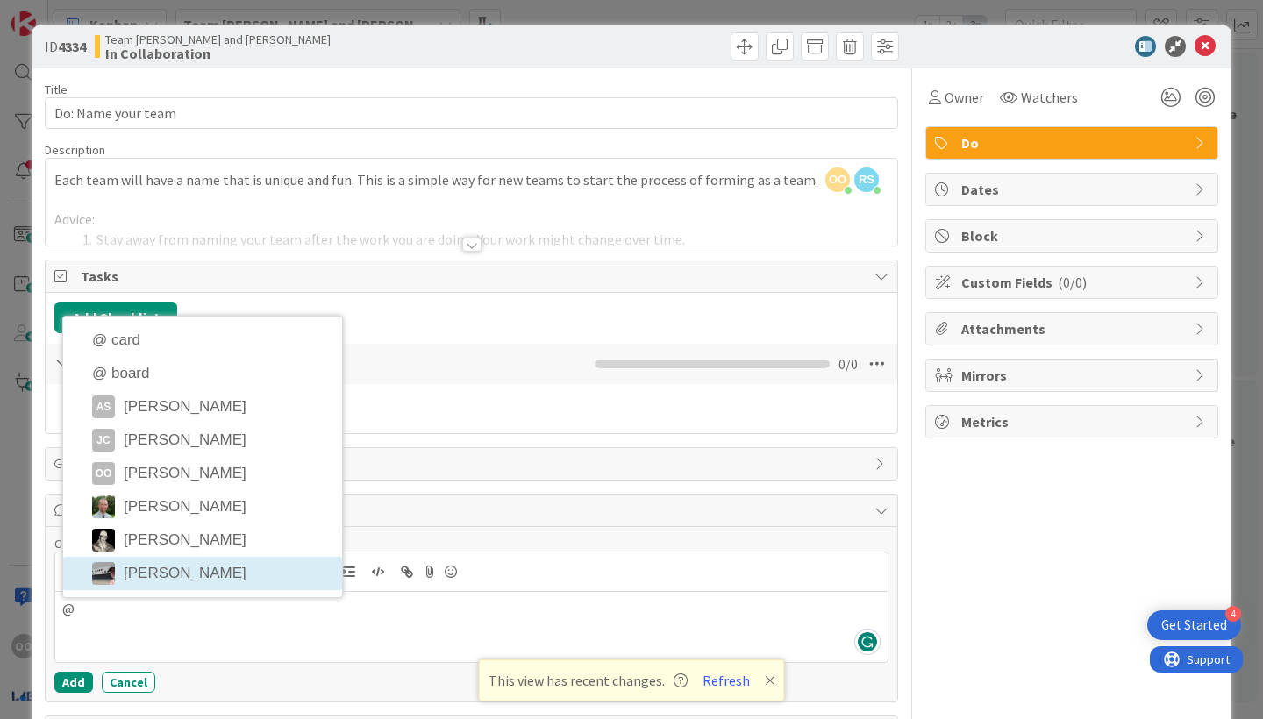
click at [140, 568] on li "jeffrey Burstein" at bounding box center [202, 573] width 279 height 33
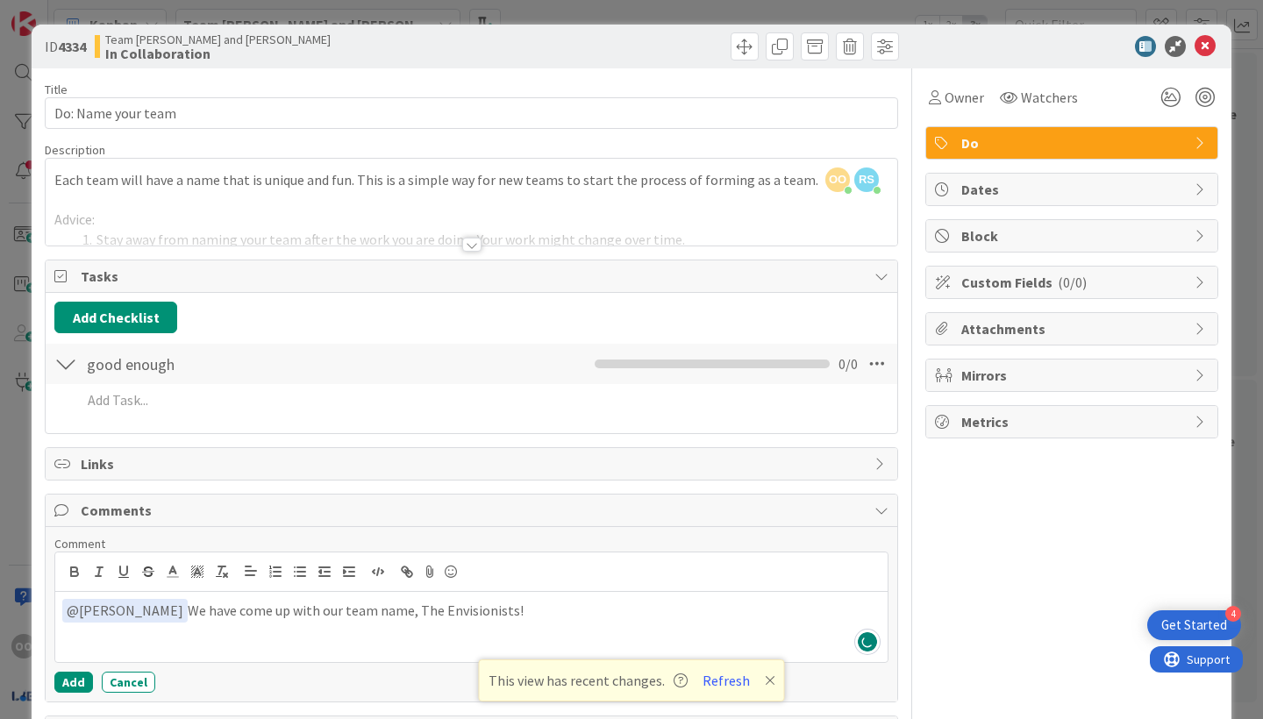
click at [959, 604] on div "Owner Watchers Do Dates Block Custom Fields ( 0/0 ) Attachments Mirrors Metrics" at bounding box center [1072, 408] width 293 height 681
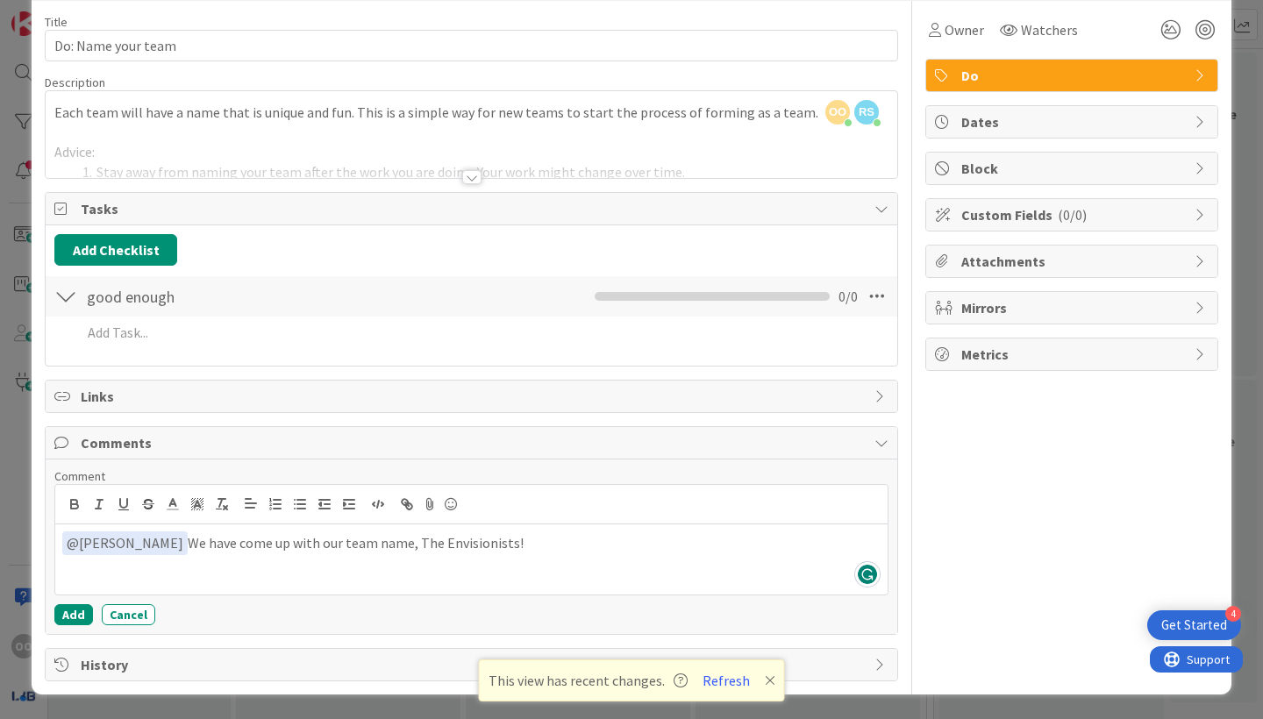
scroll to position [68, 0]
click at [73, 613] on button "Add" at bounding box center [73, 614] width 39 height 21
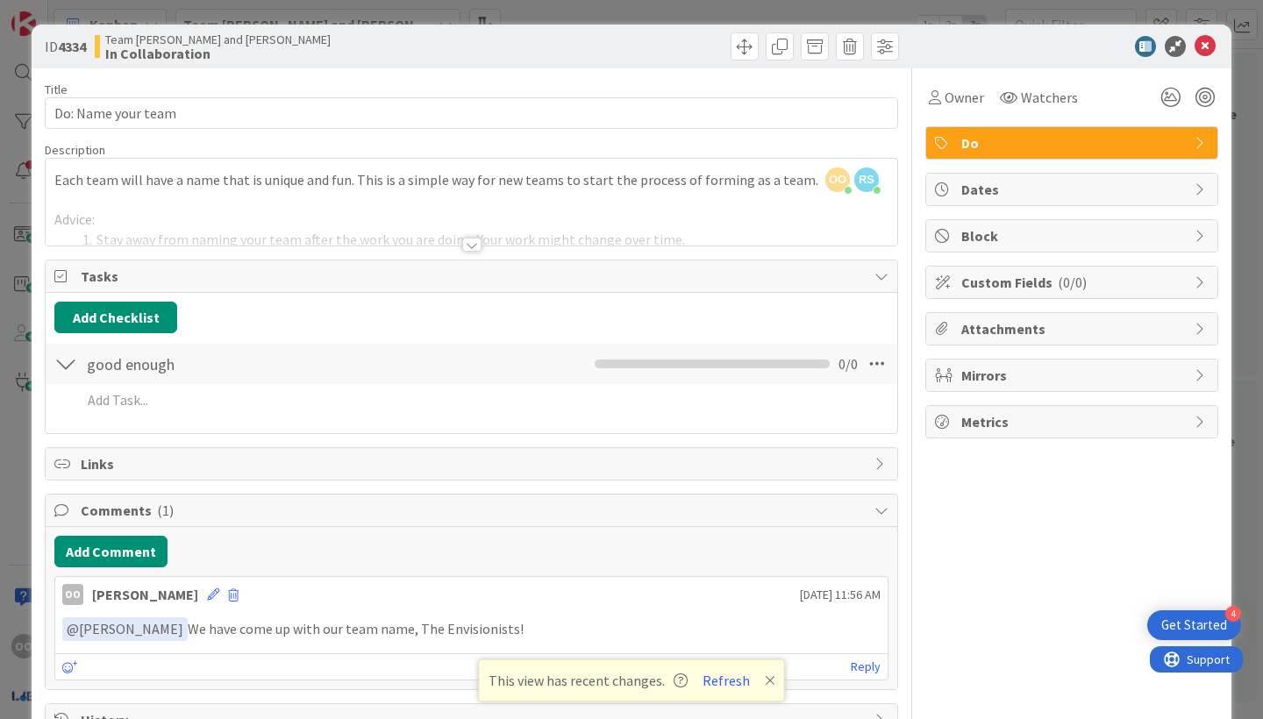
scroll to position [0, 0]
click at [1204, 49] on icon at bounding box center [1205, 46] width 21 height 21
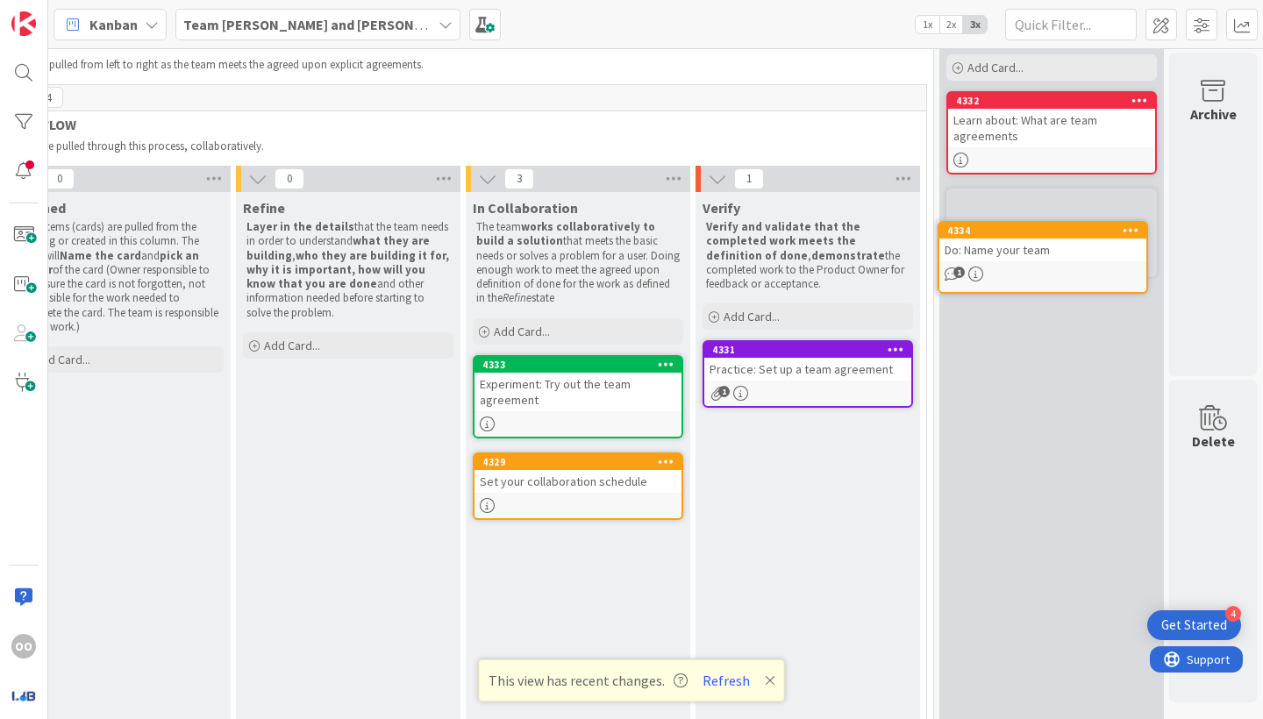
scroll to position [65, 522]
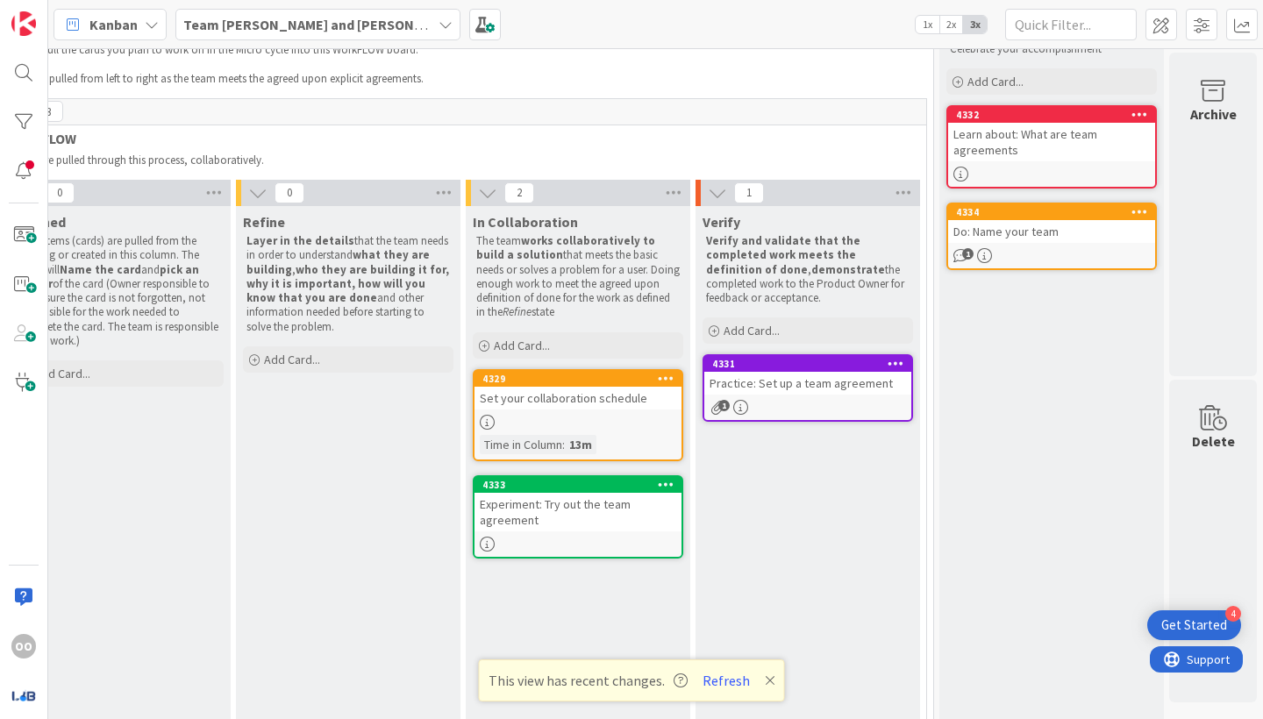
click at [630, 407] on link "4329 Set your collaboration schedule Time in Column : 13m" at bounding box center [578, 415] width 211 height 92
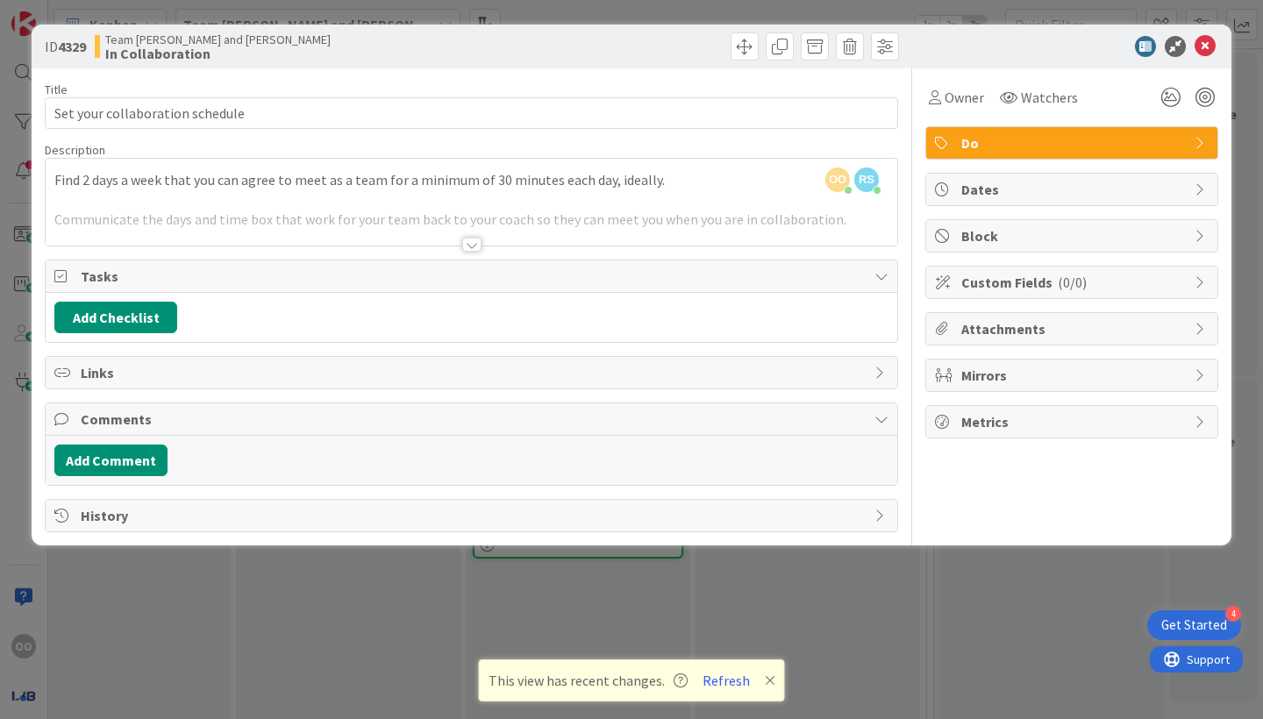
drag, startPoint x: 331, startPoint y: 273, endPoint x: 474, endPoint y: 243, distance: 146.1
click at [474, 243] on div at bounding box center [471, 245] width 19 height 14
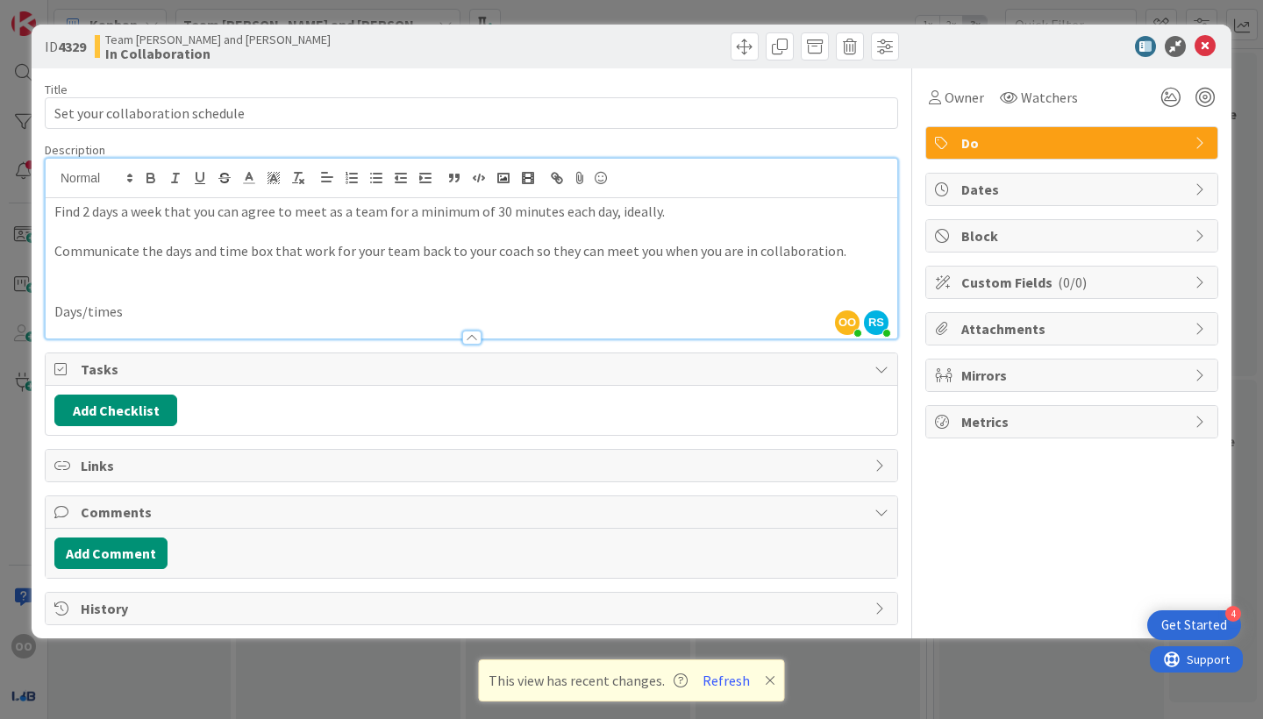
click at [332, 304] on p "Days/times" at bounding box center [471, 312] width 834 height 20
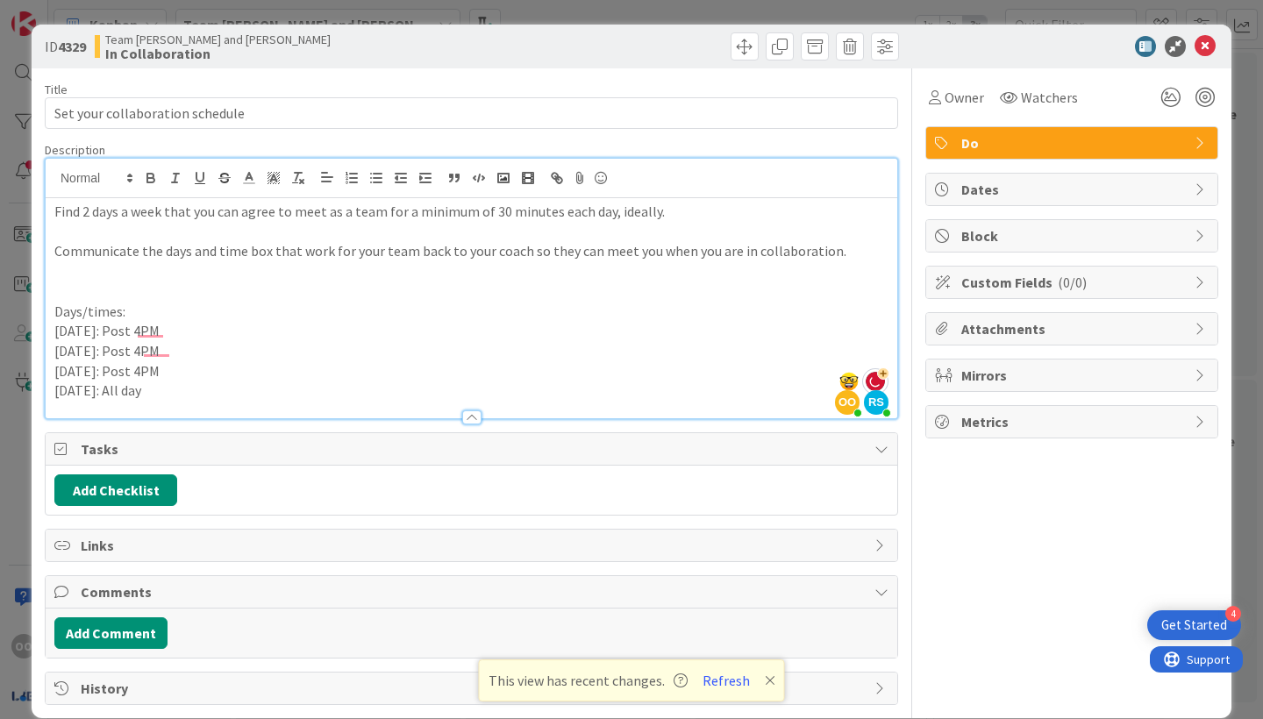
click at [1020, 548] on div "Owner Watchers Do Dates Block Custom Fields ( 0/0 ) Attachments Mirrors Metrics" at bounding box center [1072, 386] width 293 height 637
drag, startPoint x: 739, startPoint y: 241, endPoint x: 980, endPoint y: 498, distance: 352.5
click at [980, 498] on div "Owner Watchers Do Dates Block Custom Fields ( 0/0 ) Attachments Mirrors Metrics" at bounding box center [1072, 386] width 293 height 637
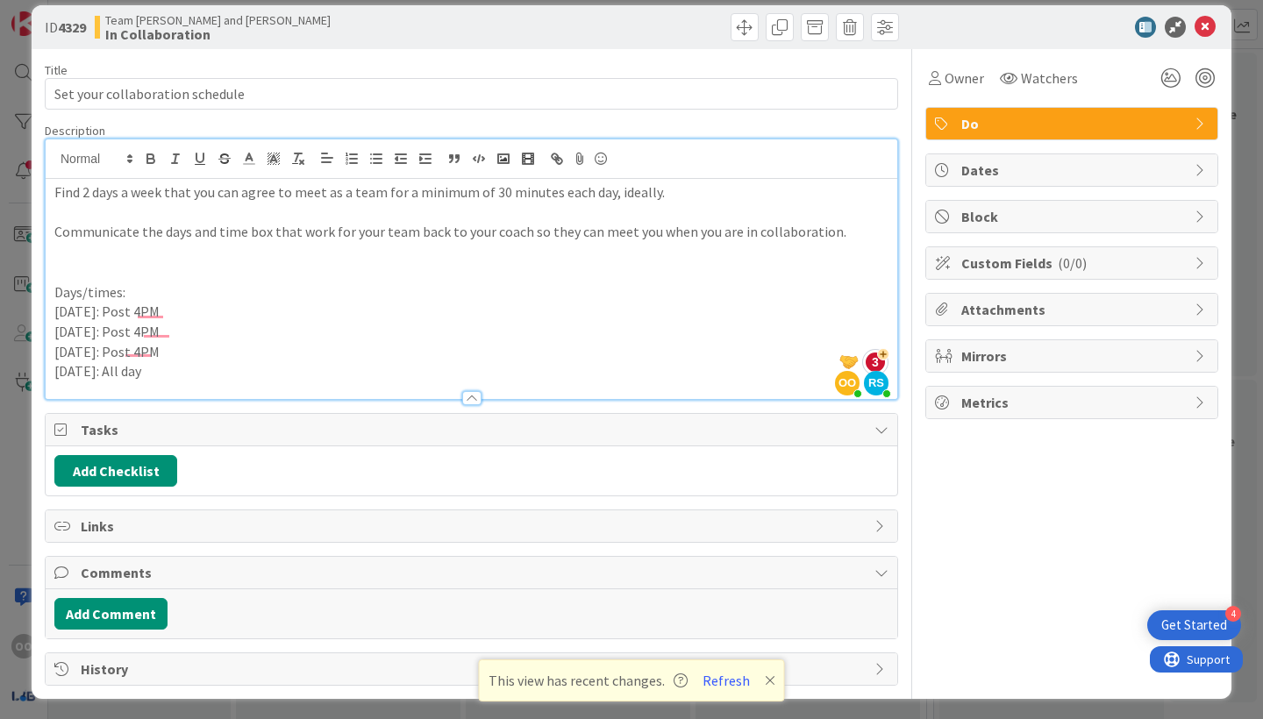
scroll to position [18, 0]
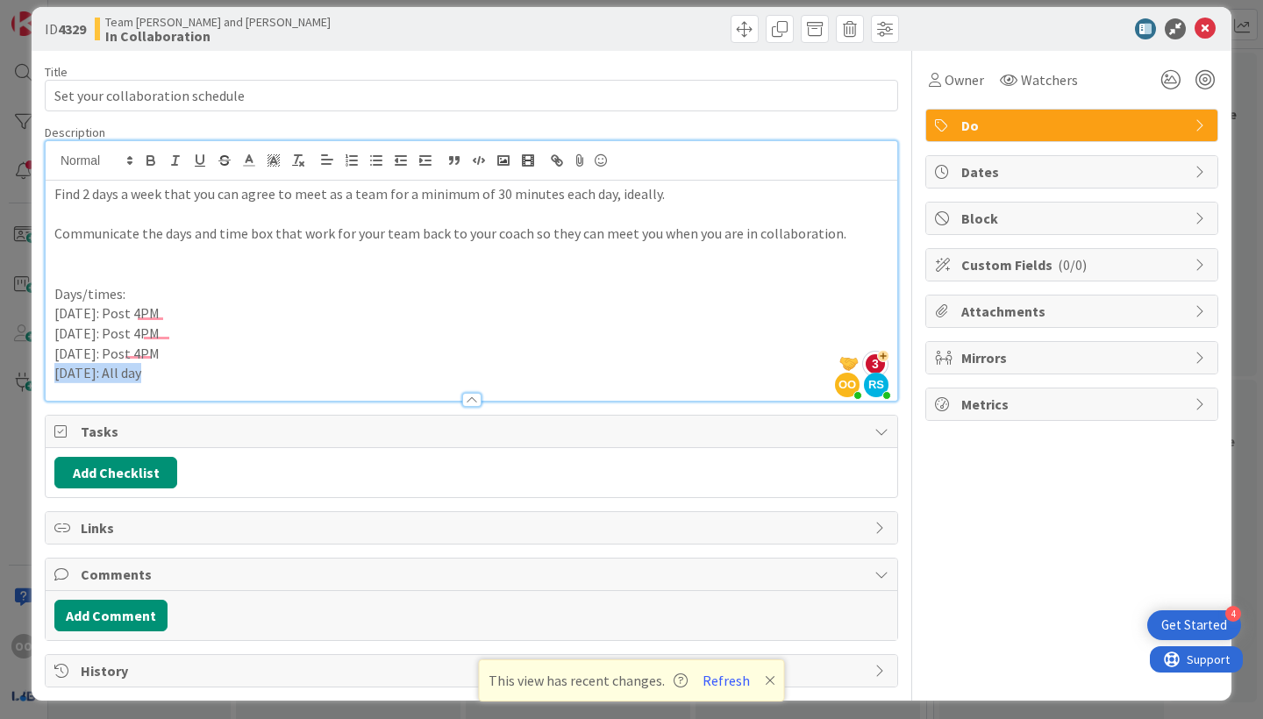
drag, startPoint x: 55, startPoint y: 368, endPoint x: 168, endPoint y: 376, distance: 113.5
click at [168, 376] on div "Description OO Osi Oiboh joined 3 m ago RS Rutuja Shelar joined 3 m ago Find 2 …" at bounding box center [472, 263] width 854 height 277
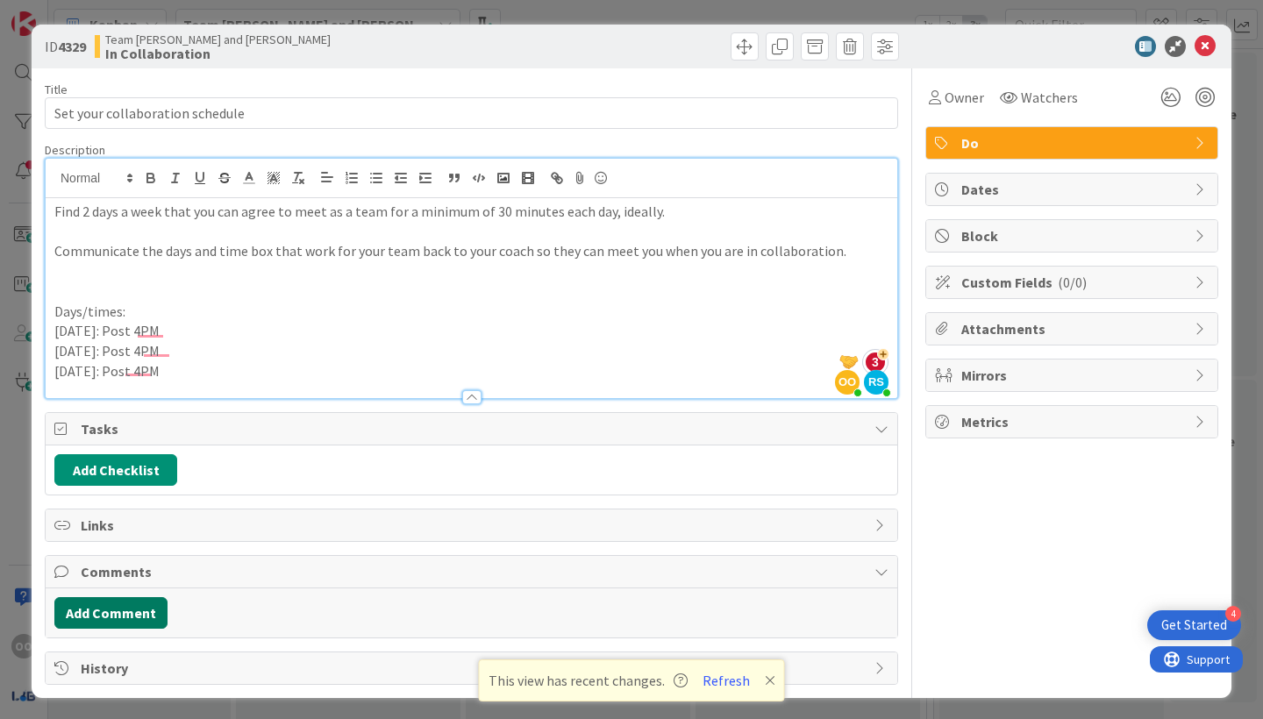
drag, startPoint x: 881, startPoint y: 246, endPoint x: 132, endPoint y: 606, distance: 831.4
click at [132, 606] on button "Add Comment" at bounding box center [110, 613] width 113 height 32
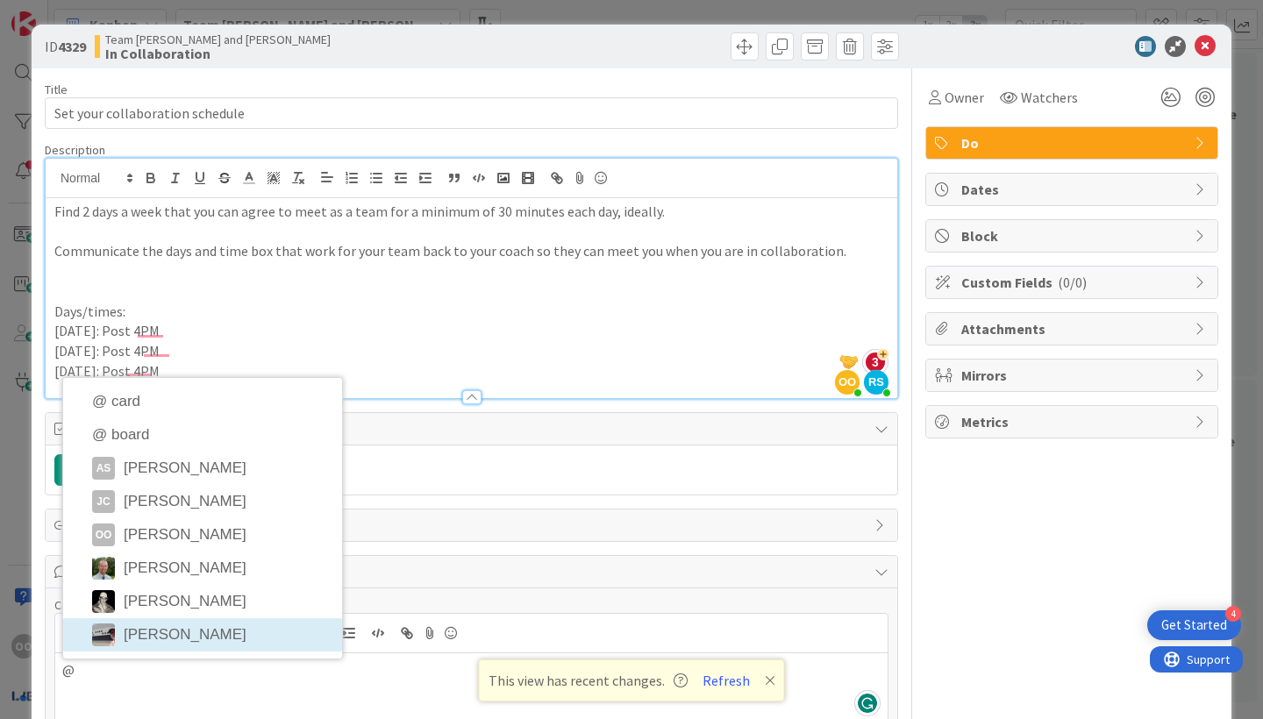
click at [262, 632] on li "jeffrey Burstein" at bounding box center [202, 634] width 279 height 33
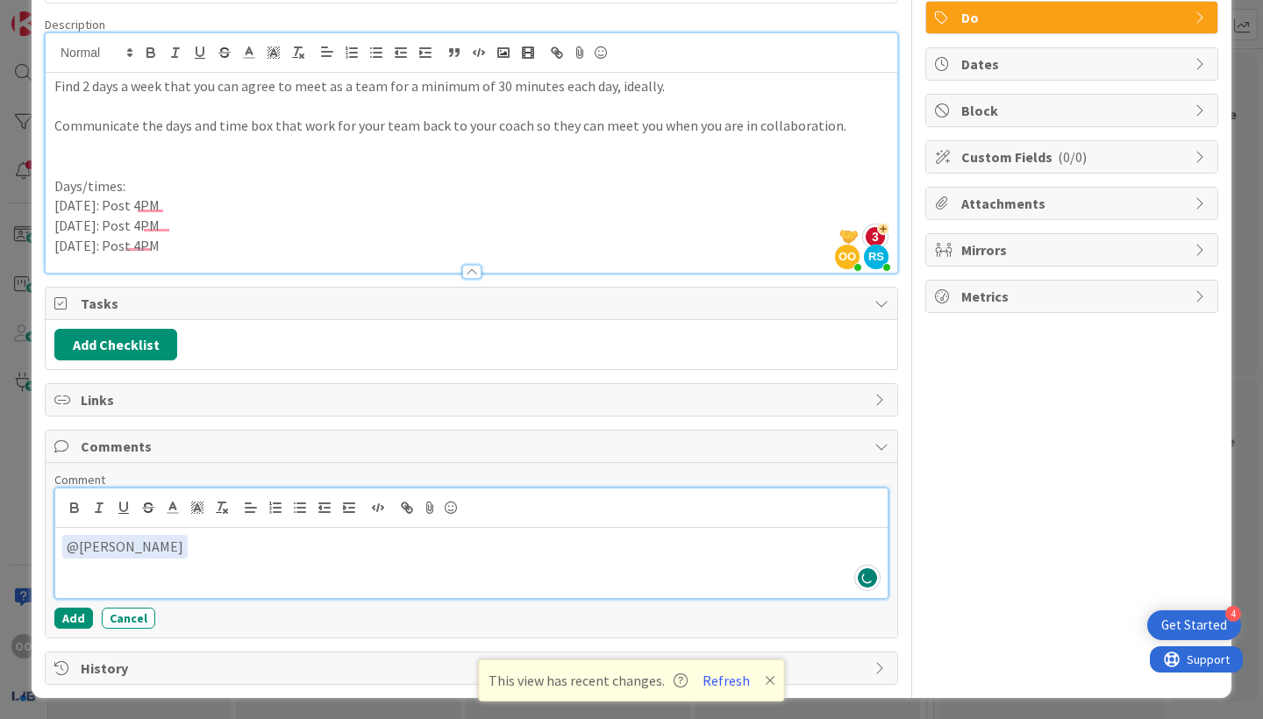
scroll to position [124, 0]
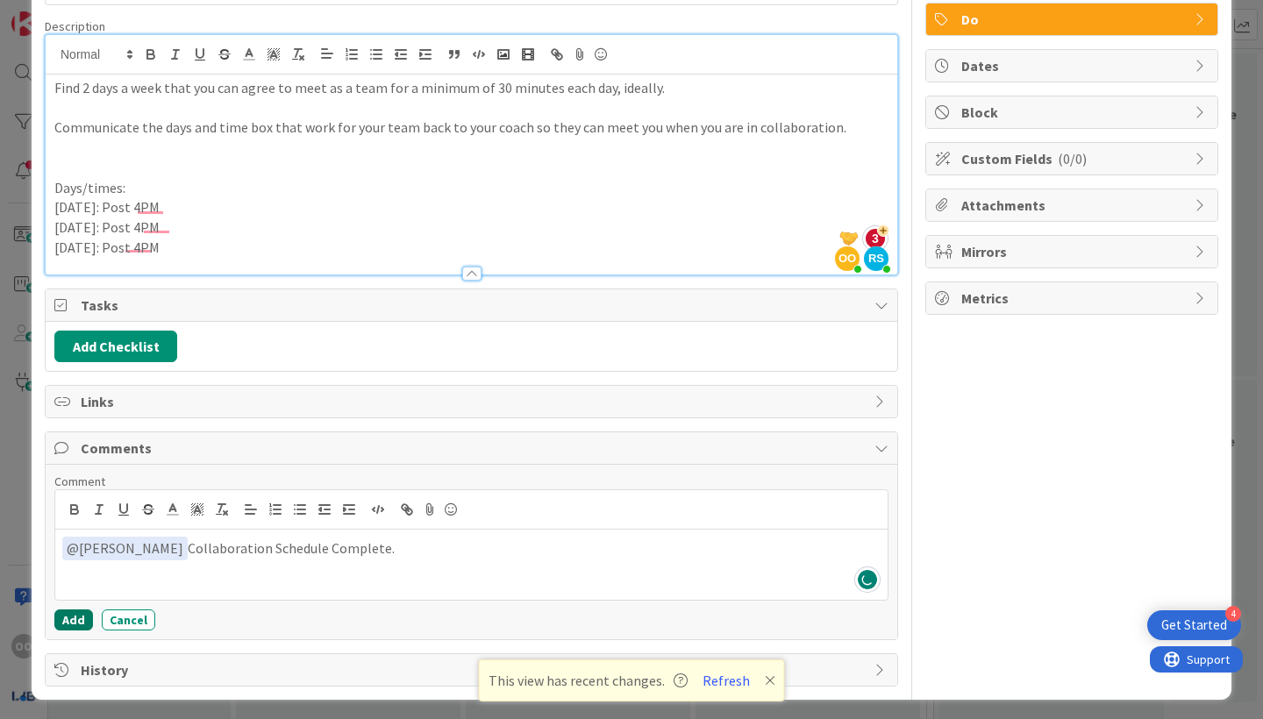
click at [75, 615] on button "Add" at bounding box center [73, 620] width 39 height 21
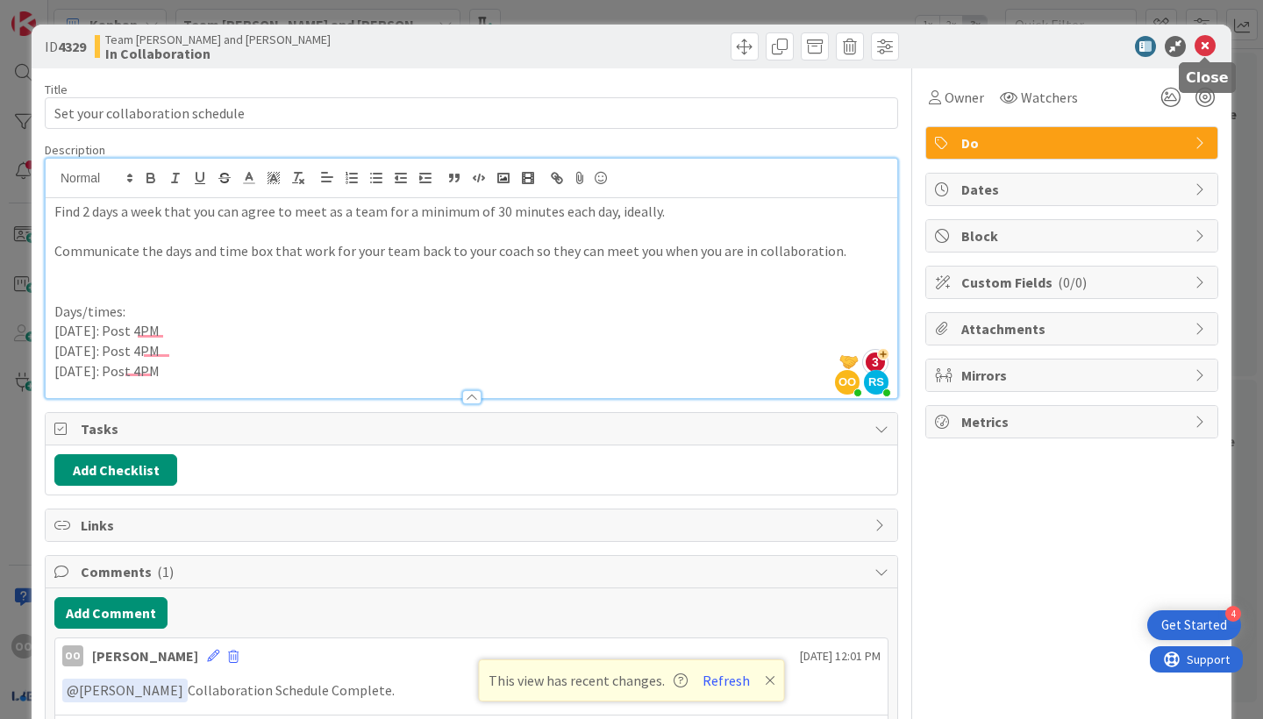
click at [1204, 47] on icon at bounding box center [1205, 46] width 21 height 21
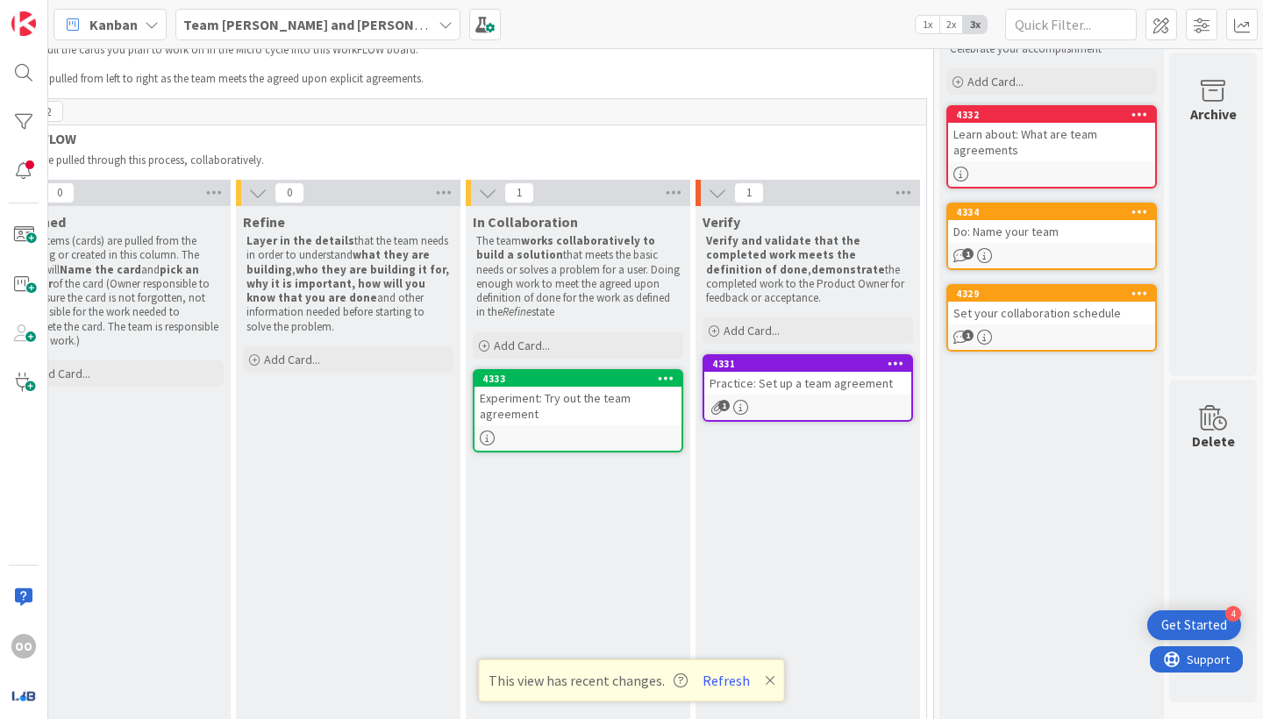
click at [796, 392] on div "Practice: Set up a team agreement" at bounding box center [807, 383] width 207 height 23
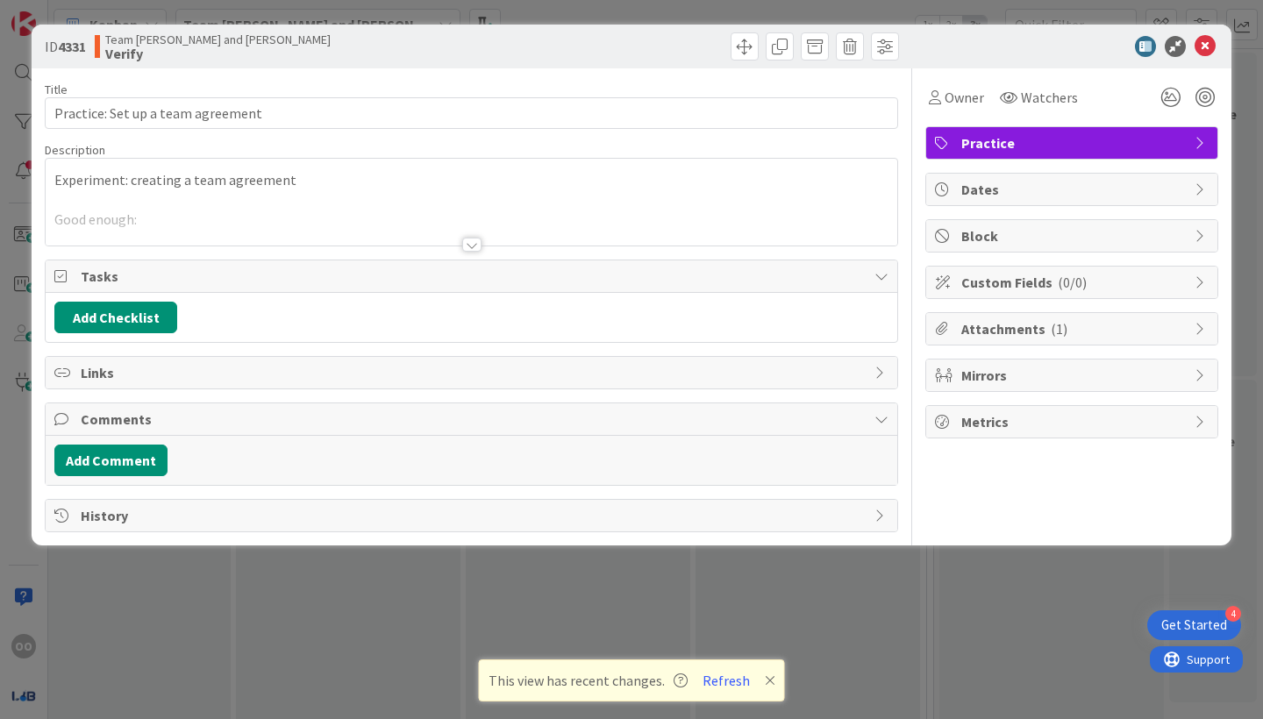
click at [466, 250] on div at bounding box center [471, 245] width 19 height 14
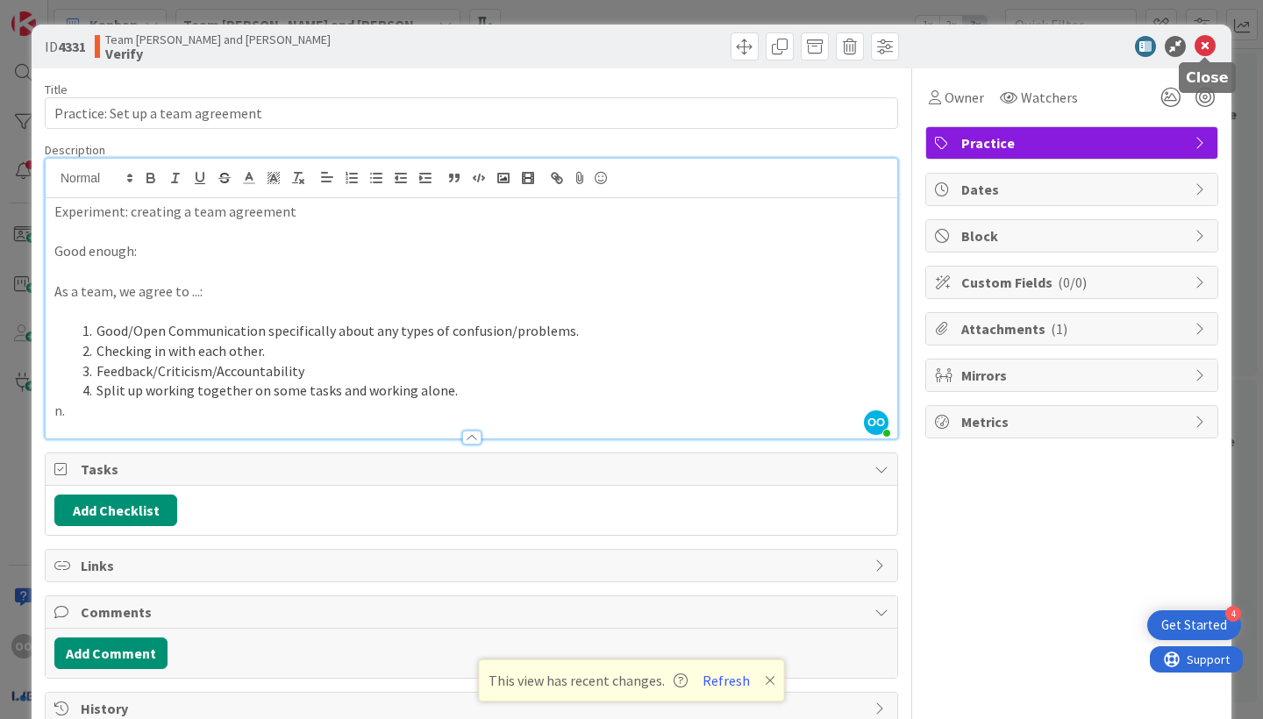
click at [1197, 40] on icon at bounding box center [1205, 46] width 21 height 21
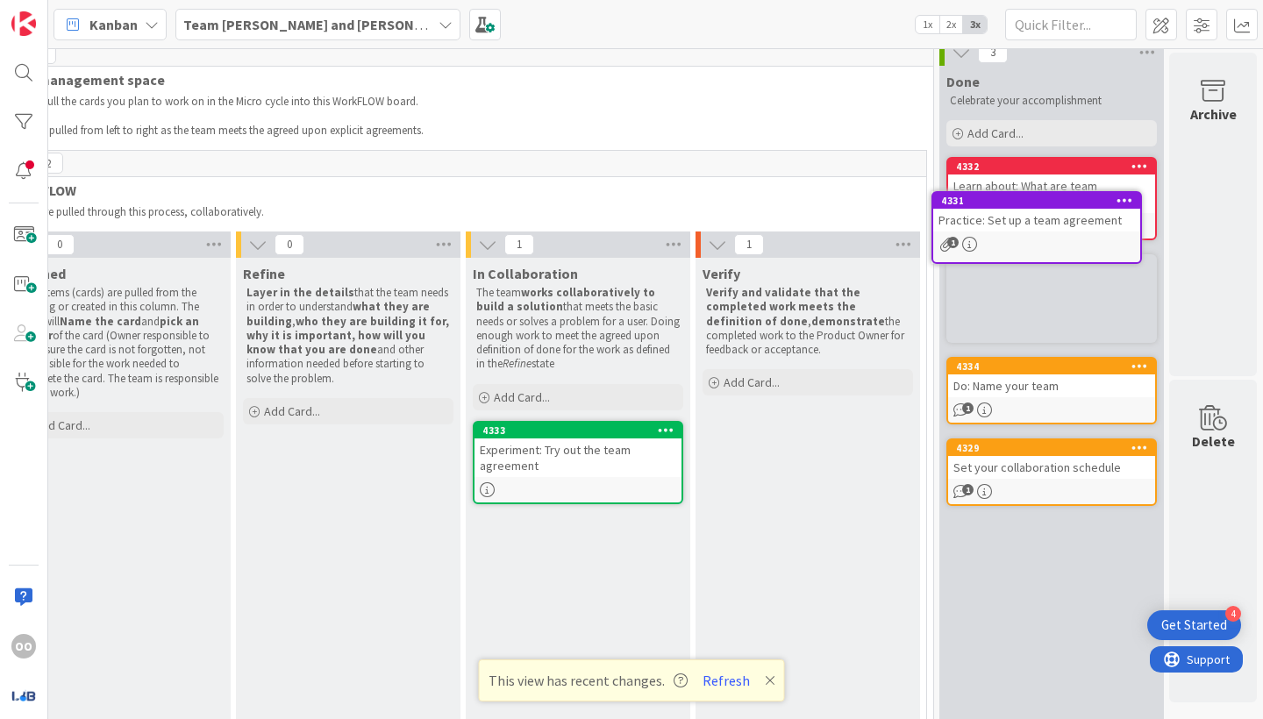
scroll to position [0, 522]
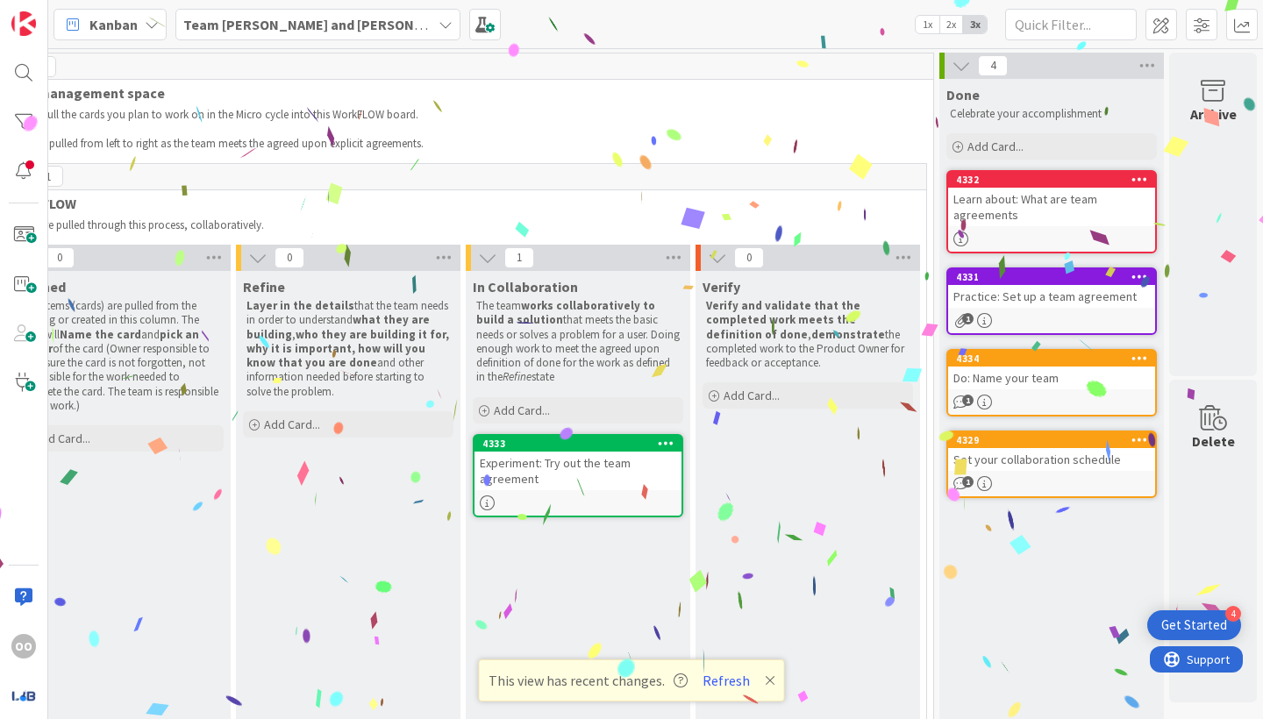
click at [596, 475] on div "Experiment: Try out the team agreement" at bounding box center [578, 471] width 207 height 39
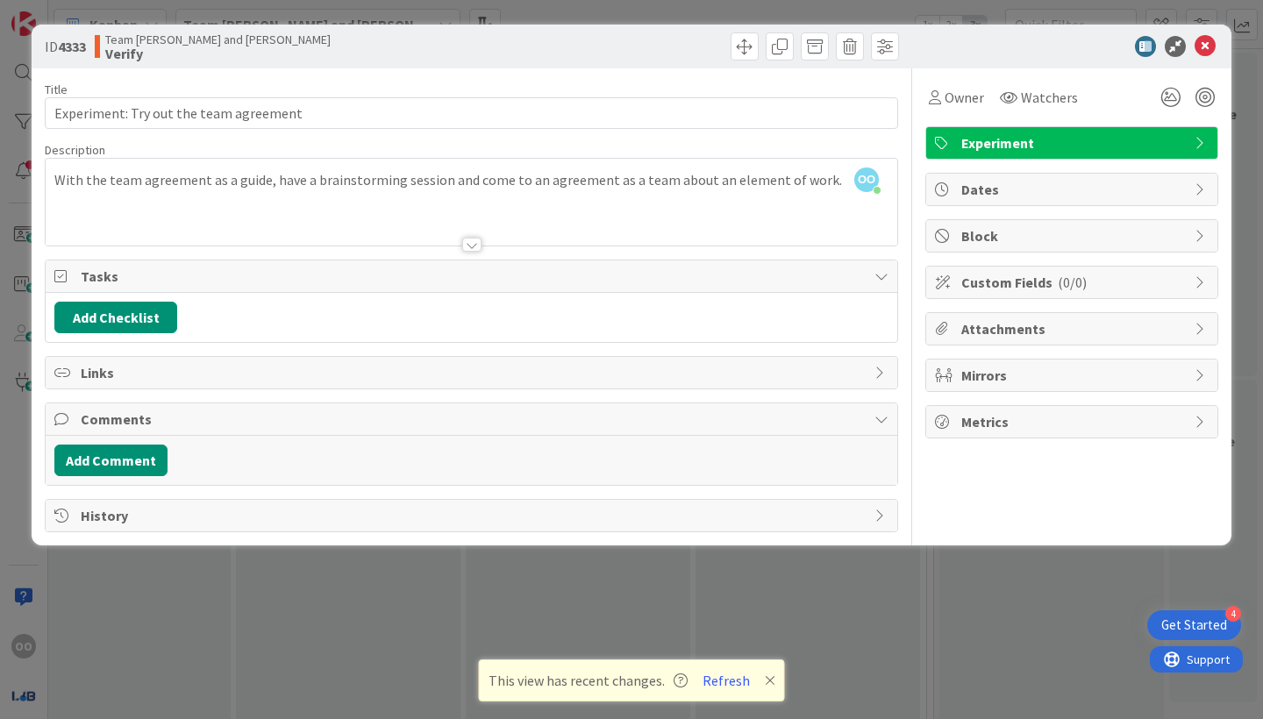
click at [477, 239] on div at bounding box center [471, 245] width 19 height 14
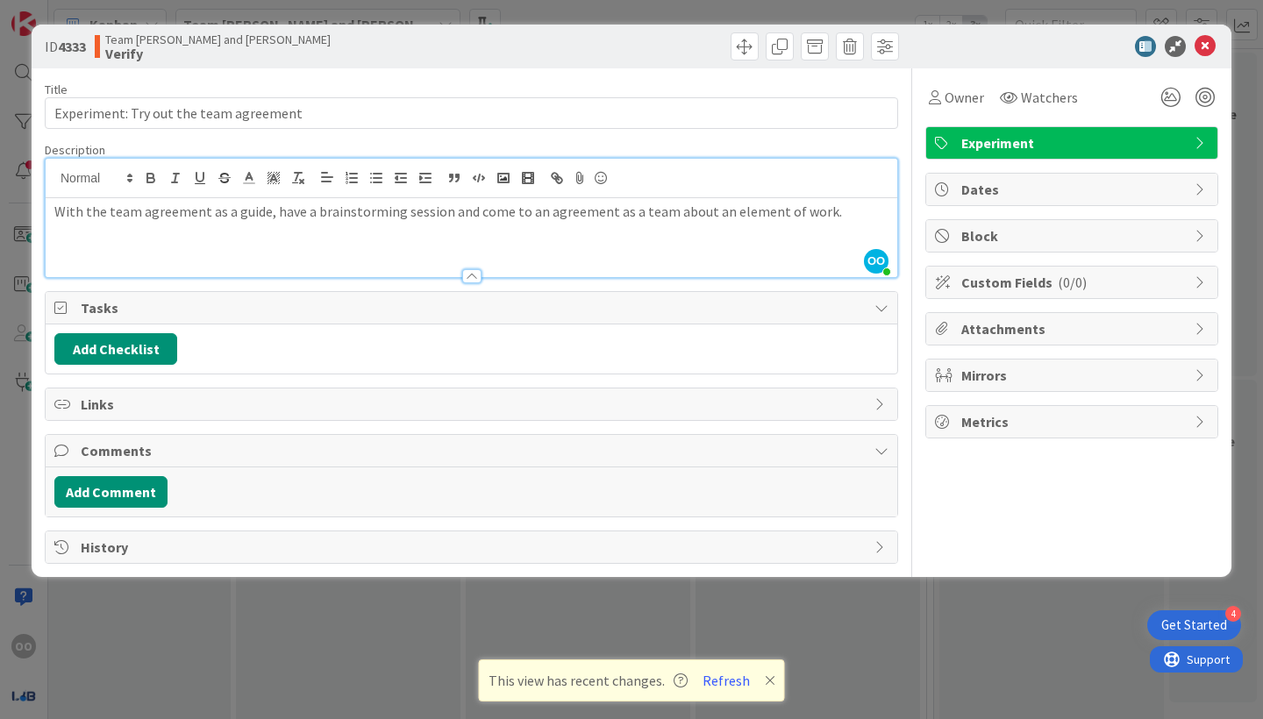
click at [470, 273] on div at bounding box center [471, 276] width 19 height 14
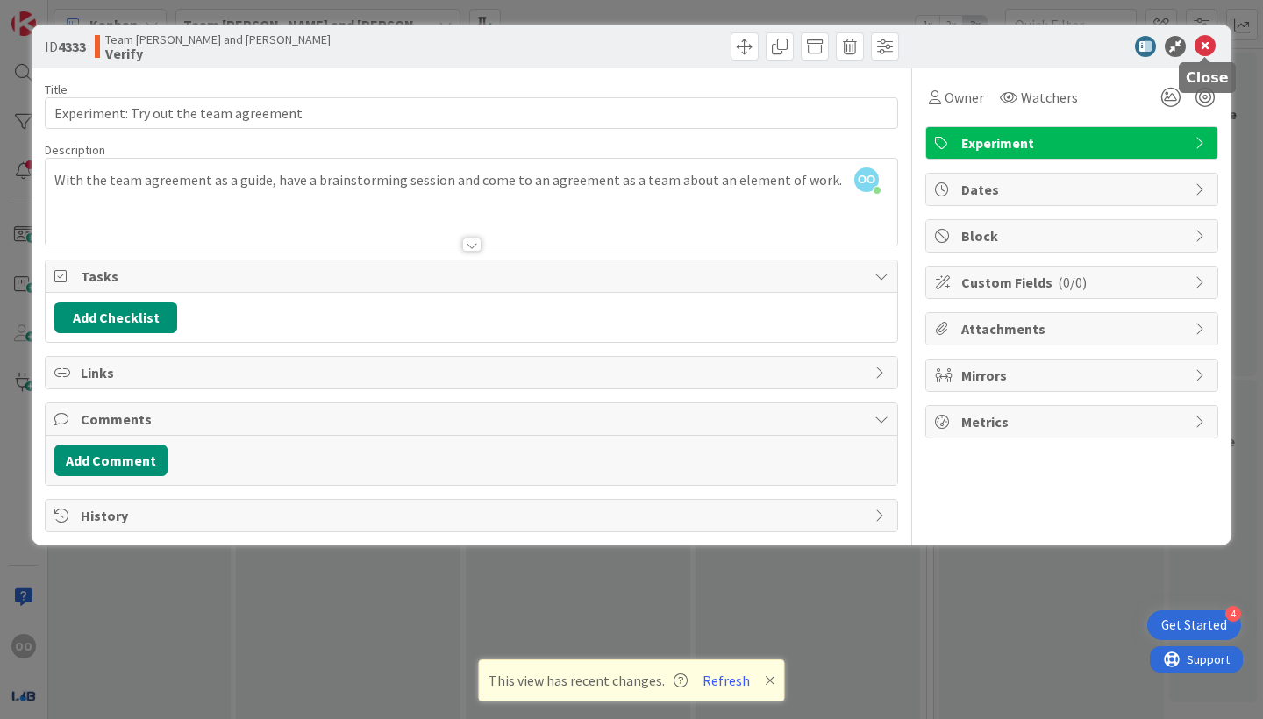
click at [1198, 39] on icon at bounding box center [1205, 46] width 21 height 21
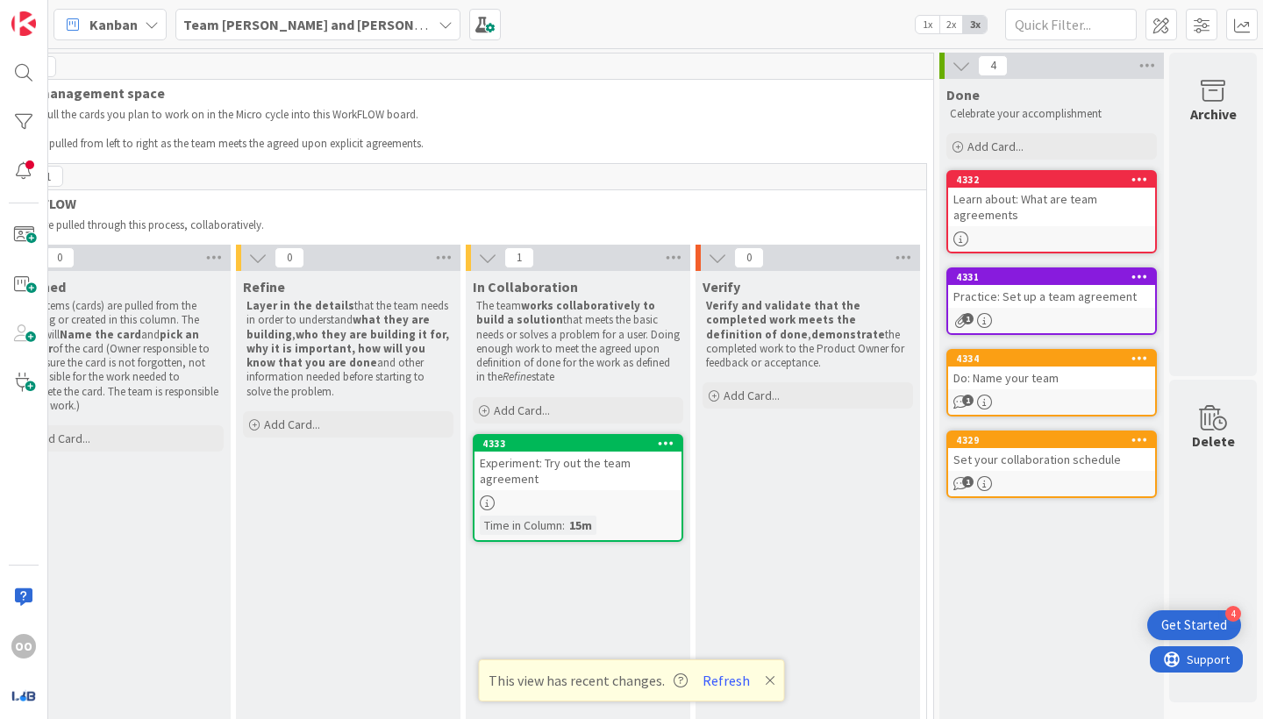
scroll to position [0, 522]
click at [570, 464] on div "Experiment: Try out the team agreement" at bounding box center [578, 471] width 207 height 39
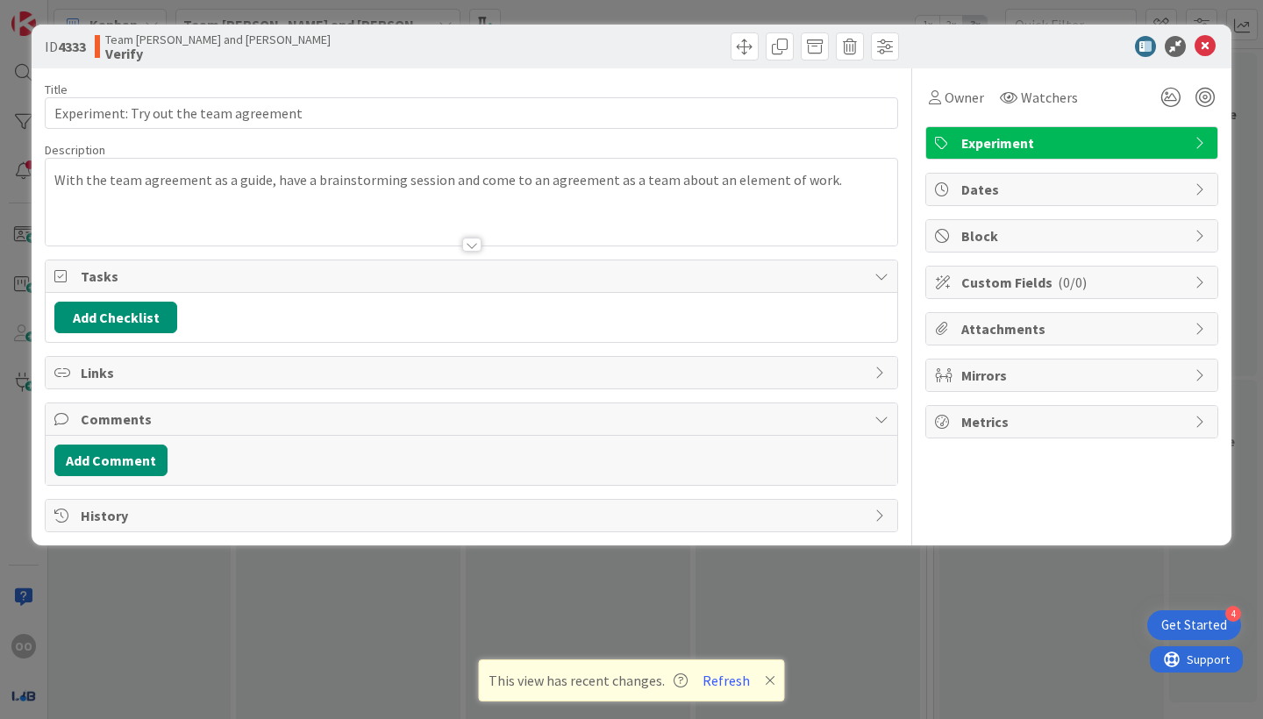
click at [468, 241] on div at bounding box center [471, 245] width 19 height 14
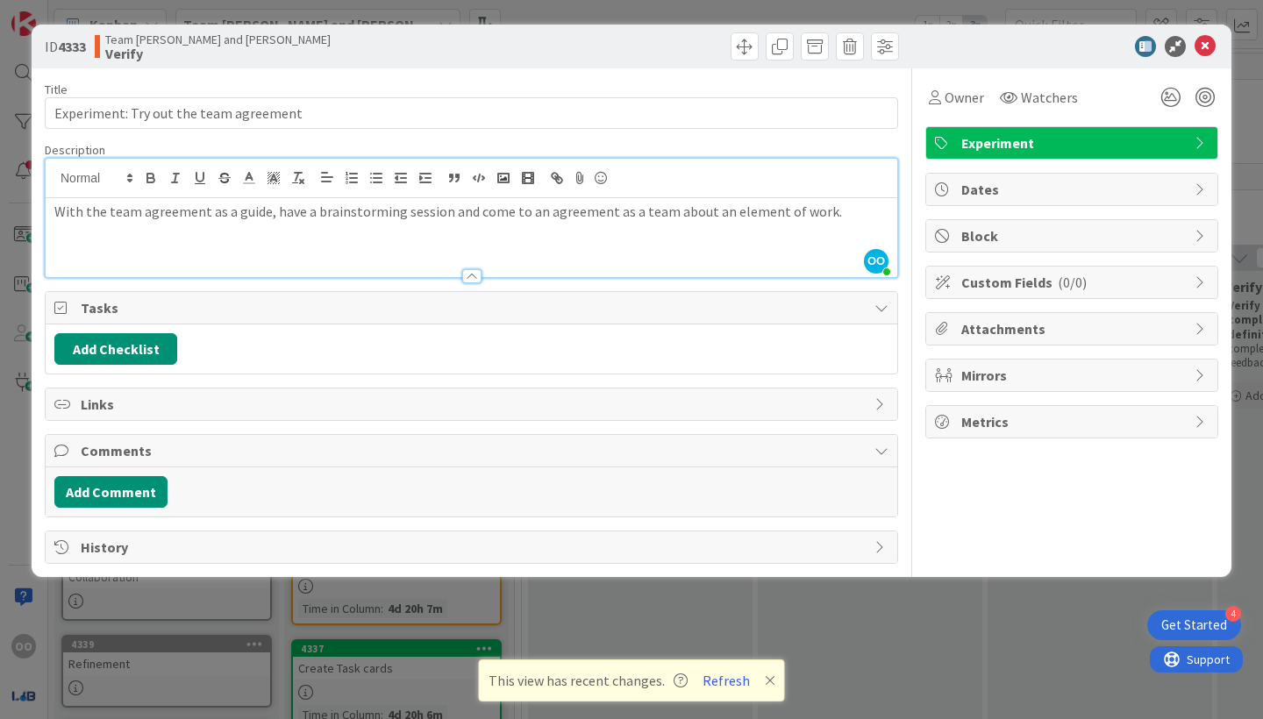
scroll to position [0, 522]
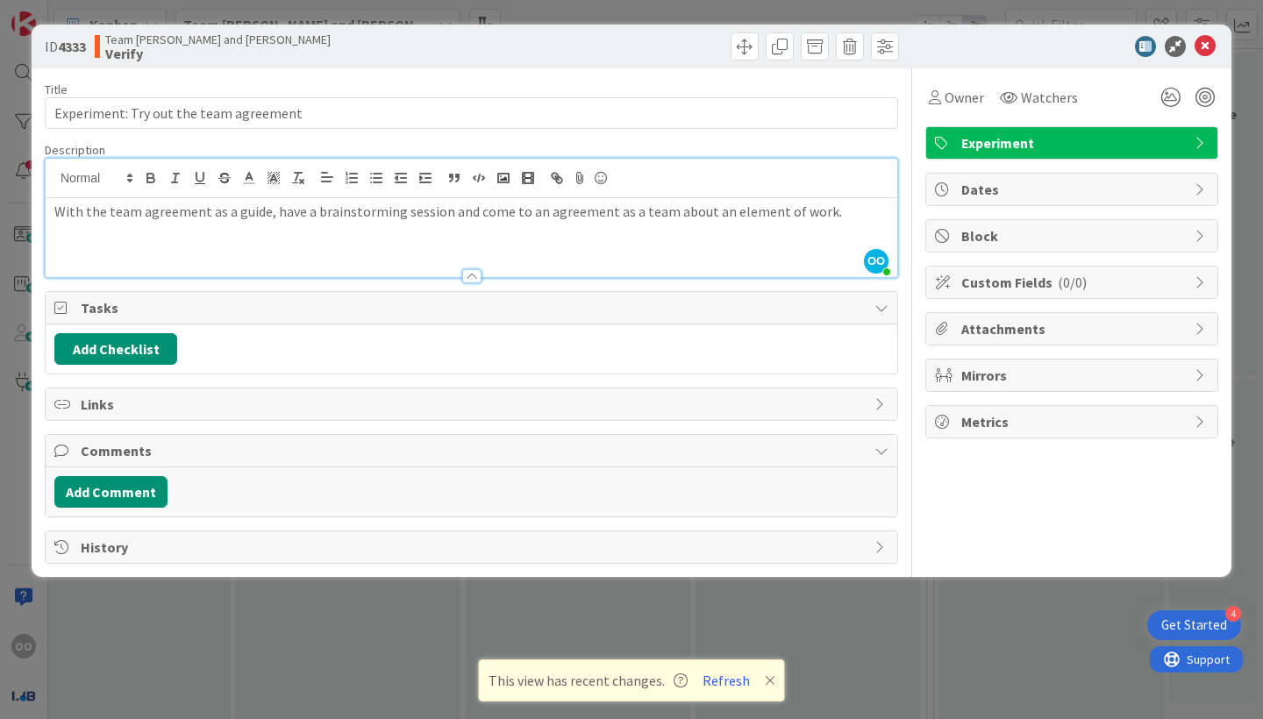
click at [475, 282] on div at bounding box center [471, 276] width 19 height 14
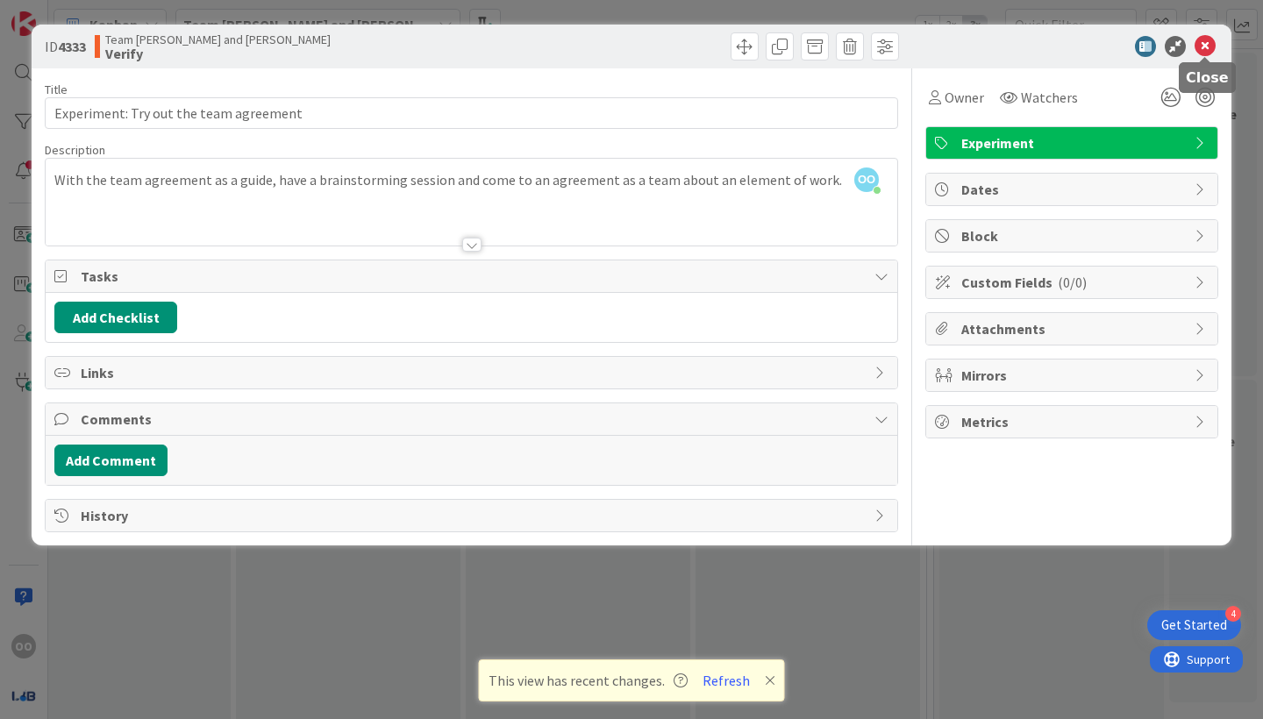
click at [1203, 49] on icon at bounding box center [1205, 46] width 21 height 21
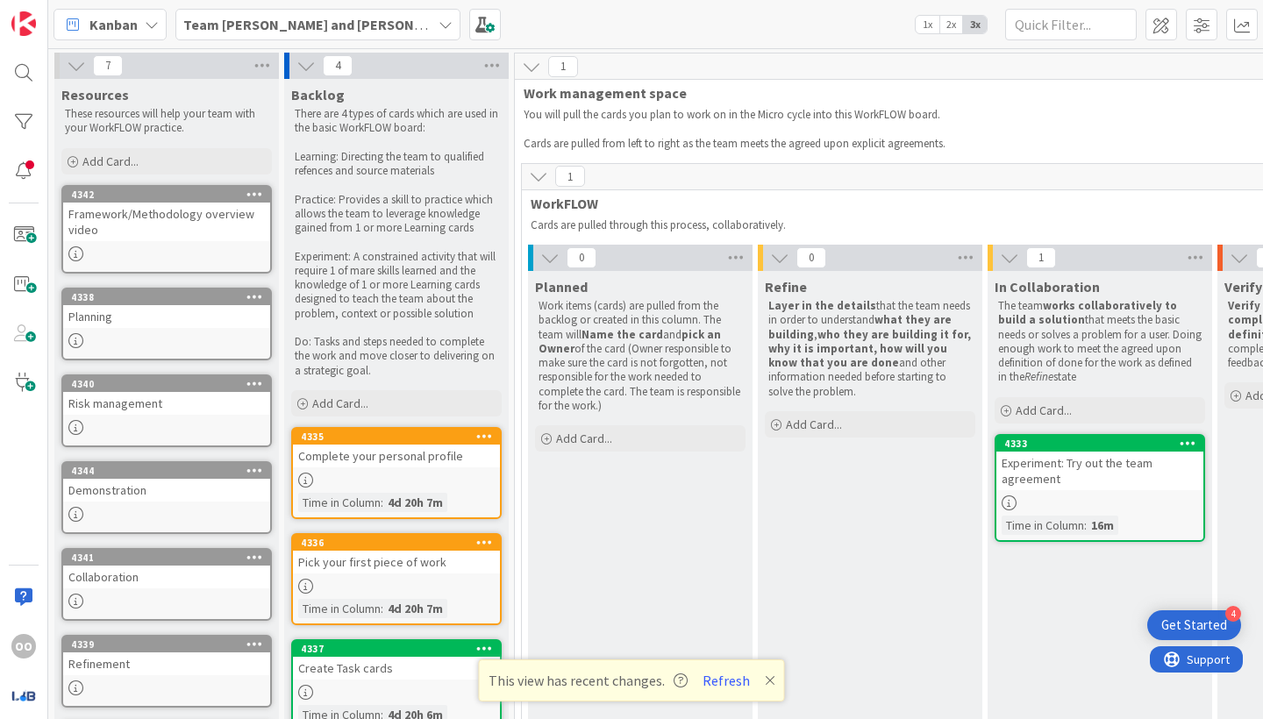
click at [221, 21] on b "Team [PERSON_NAME] and [PERSON_NAME]" at bounding box center [323, 25] width 280 height 18
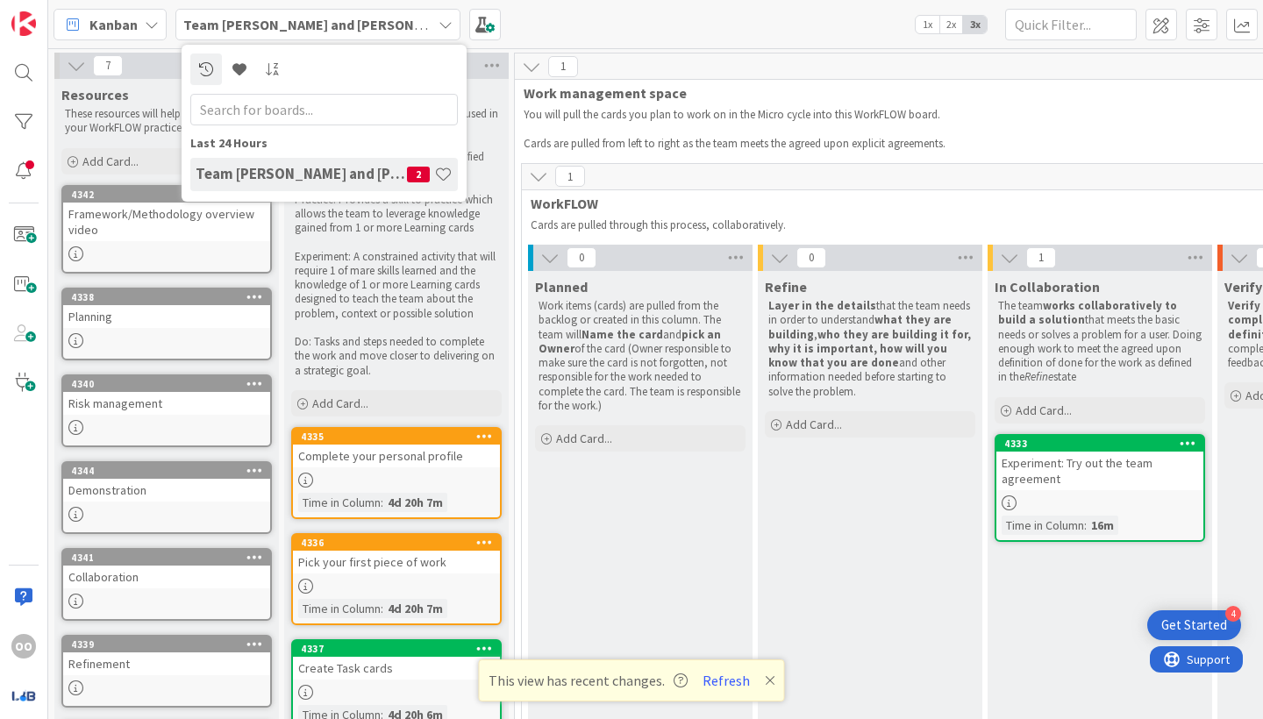
click at [1103, 88] on span "Work management space" at bounding box center [979, 93] width 910 height 18
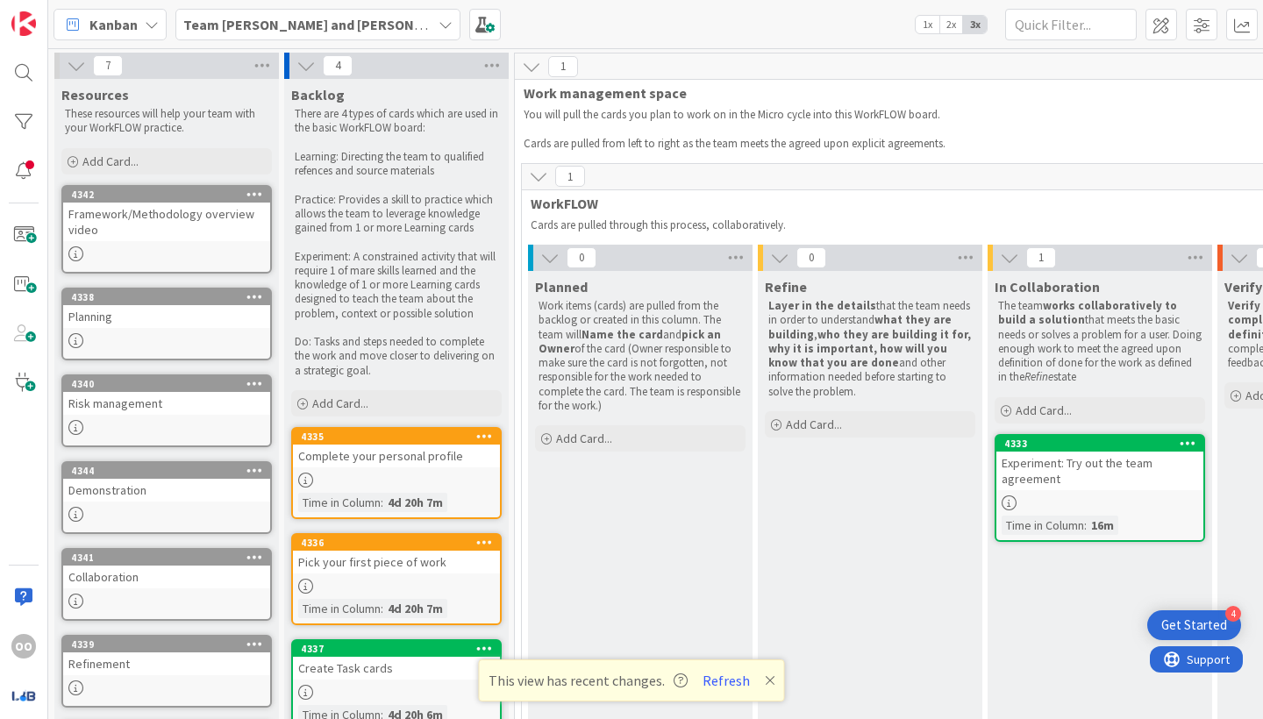
click at [1204, 615] on div "4 Get Started" at bounding box center [1194, 626] width 94 height 30
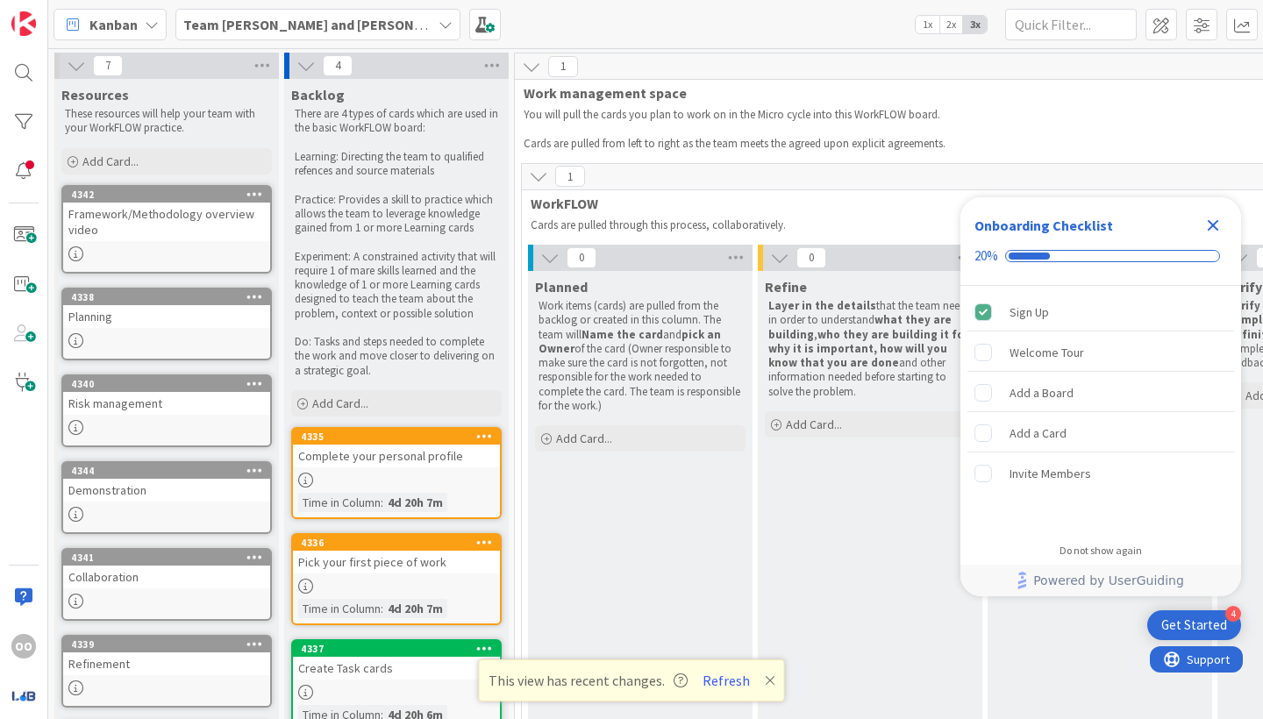
click at [1208, 222] on icon "Close Checklist" at bounding box center [1213, 225] width 11 height 11
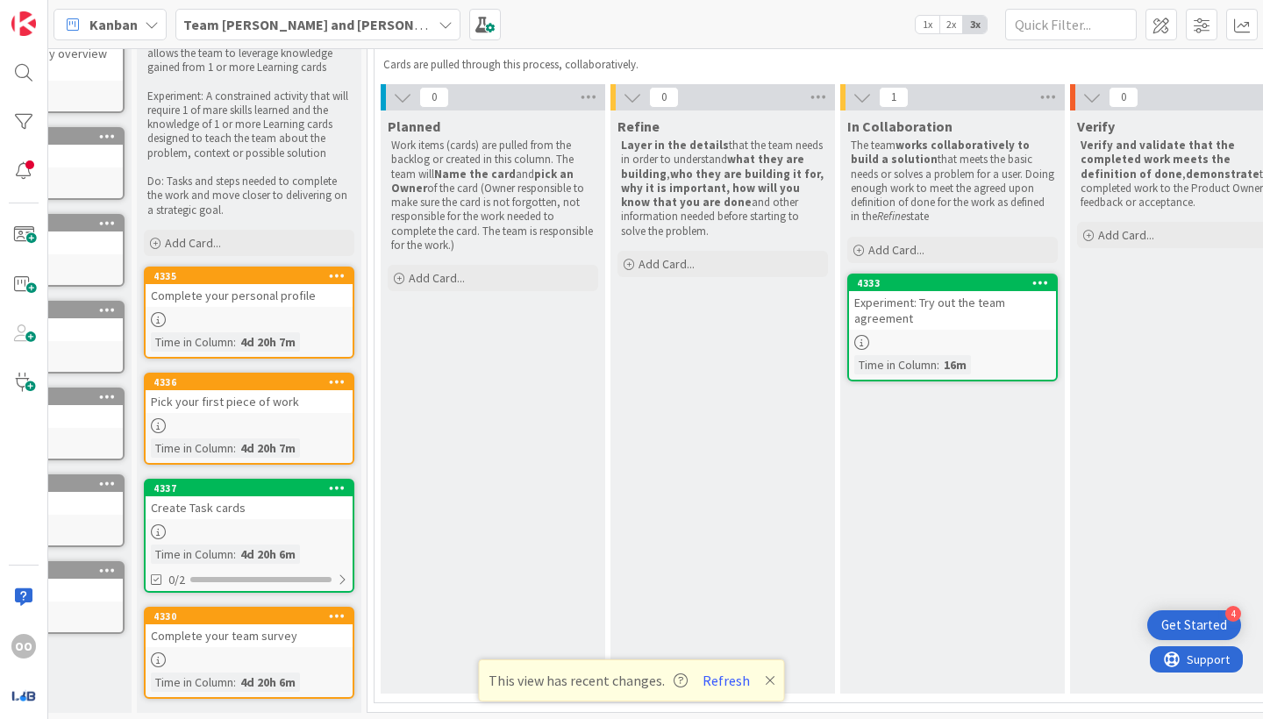
scroll to position [159, 148]
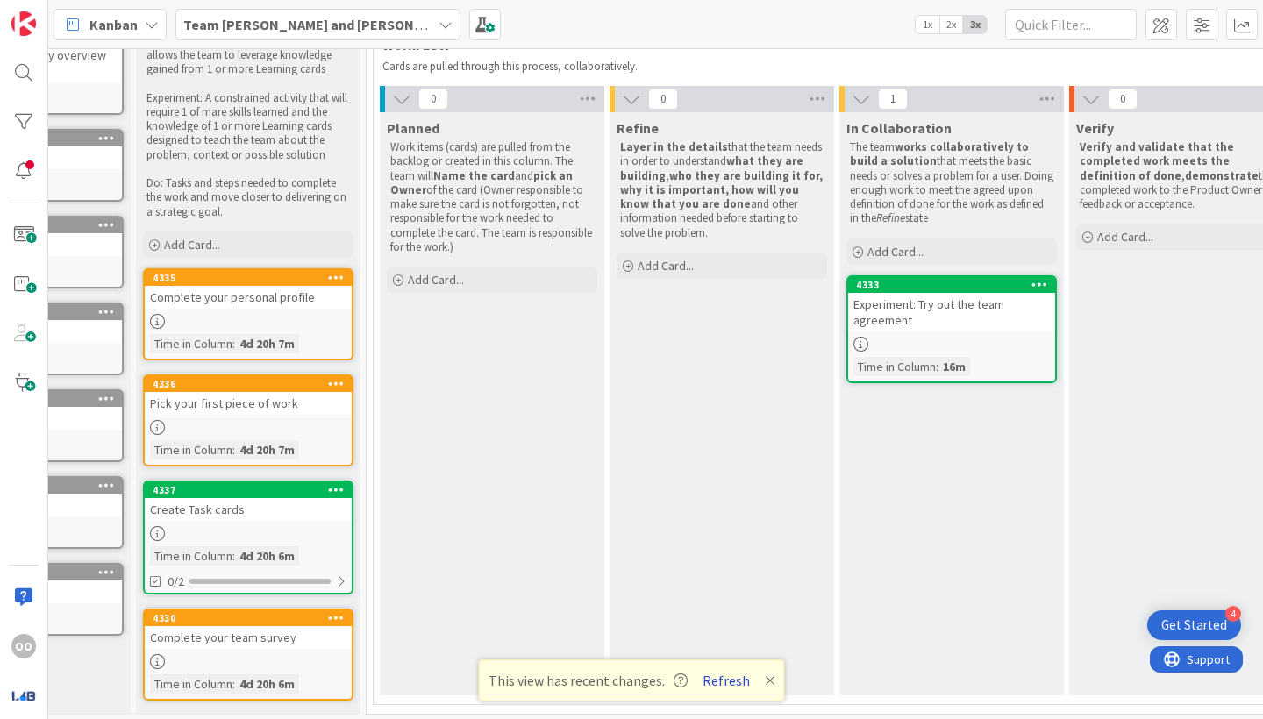
click at [725, 677] on button "Refresh" at bounding box center [727, 680] width 60 height 23
